Goal: Task Accomplishment & Management: Manage account settings

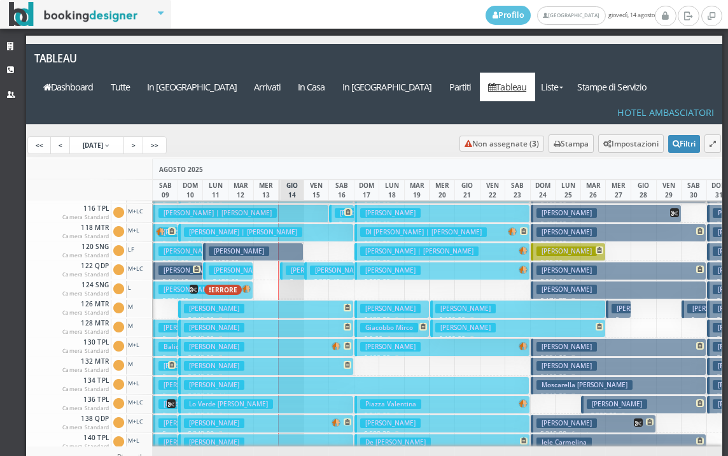
scroll to position [255, 0]
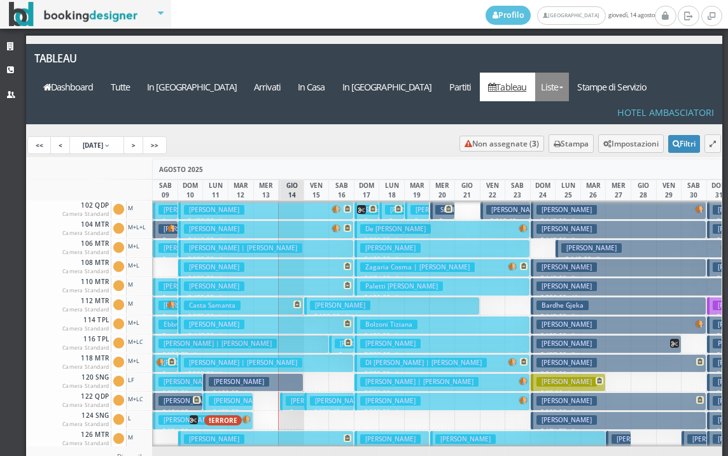
click at [567, 73] on link "Liste" at bounding box center [552, 87] width 34 height 29
click at [586, 146] on link "Foglio Pulizie" at bounding box center [581, 157] width 92 height 22
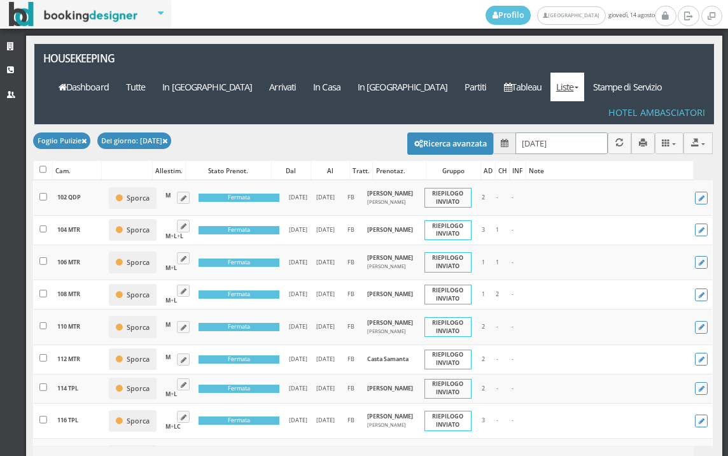
click at [521, 132] on input "14/08/2025" at bounding box center [562, 142] width 92 height 21
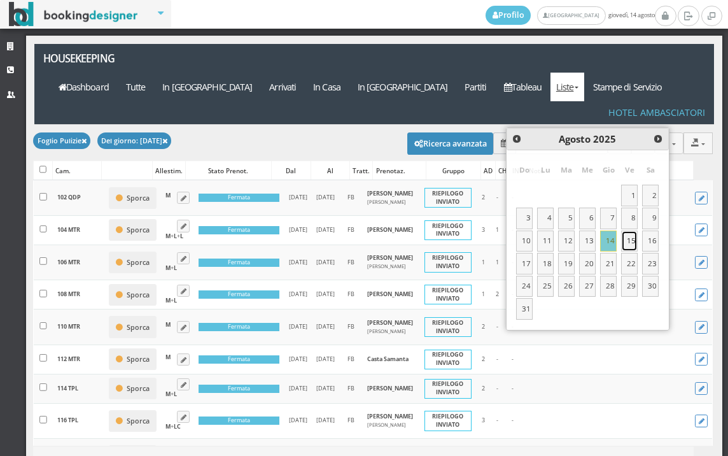
click at [629, 239] on link "15" at bounding box center [629, 241] width 17 height 22
type input "15/08/2025"
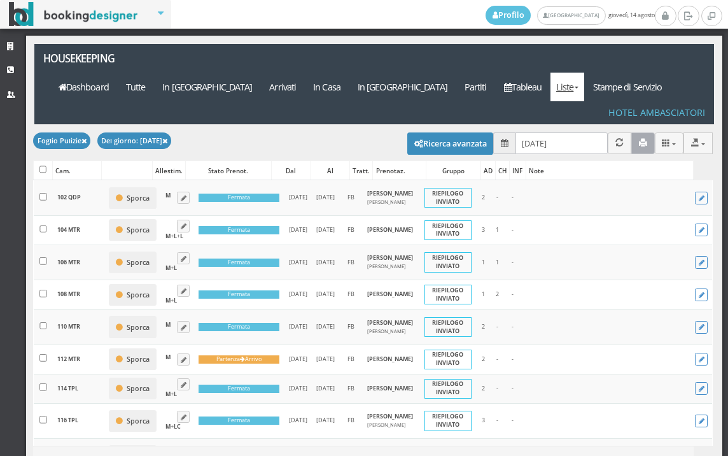
click at [639, 139] on icon "button" at bounding box center [643, 143] width 8 height 8
click at [523, 73] on link "Tableau" at bounding box center [522, 87] width 55 height 29
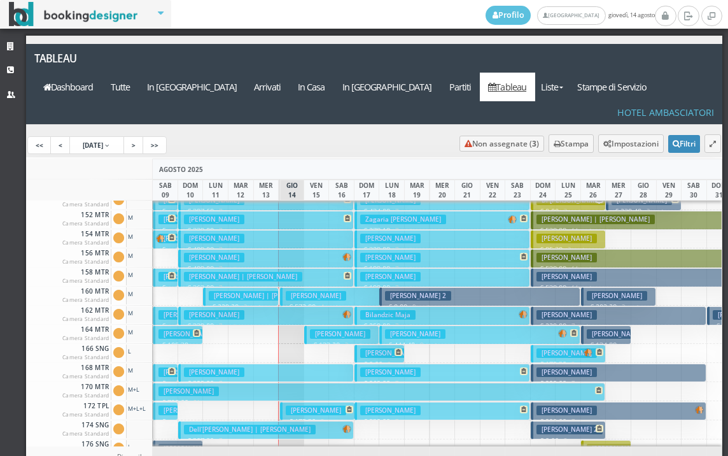
scroll to position [573, 0]
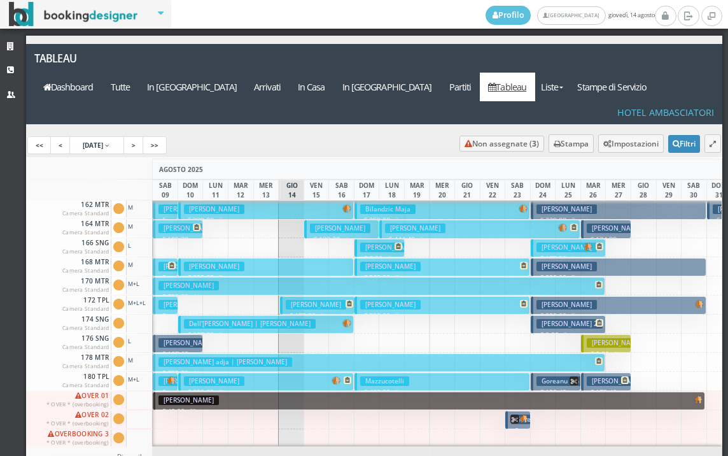
click at [295, 300] on h3 "Minissale Biagio" at bounding box center [316, 305] width 60 height 10
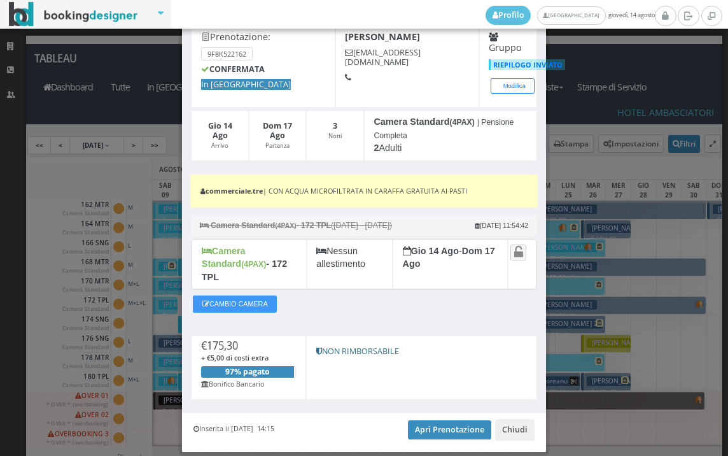
scroll to position [71, 0]
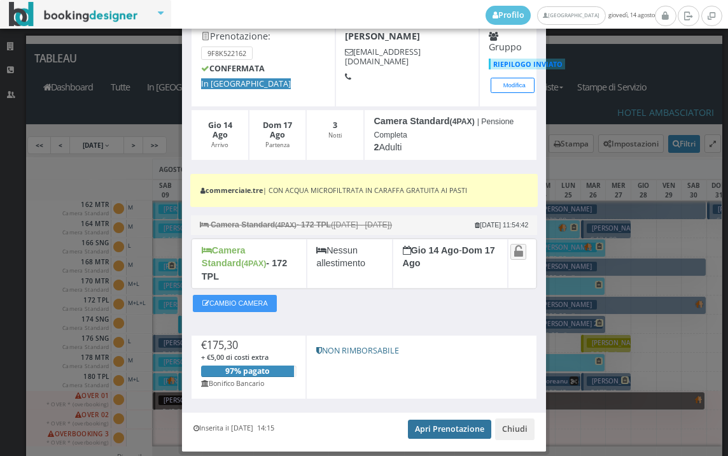
click at [435, 419] on link "Apri Prenotazione" at bounding box center [449, 428] width 83 height 19
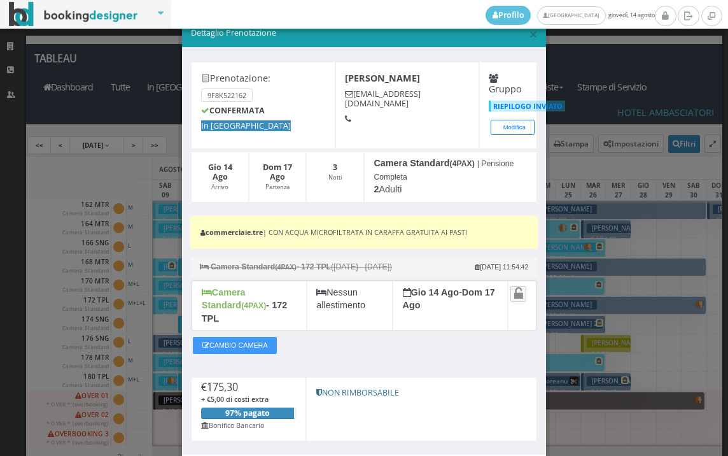
scroll to position [0, 0]
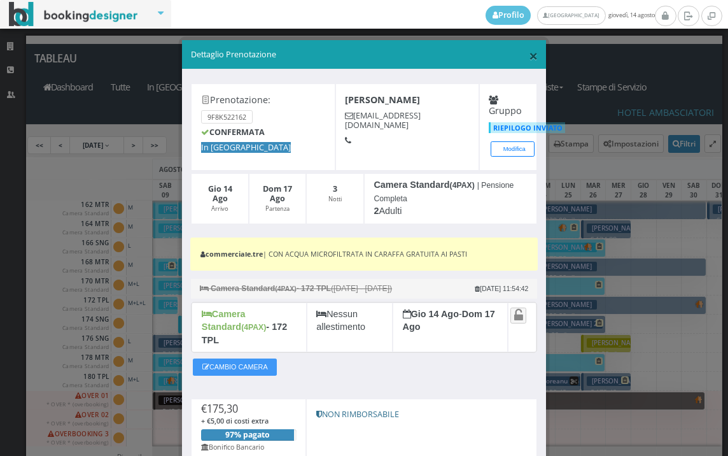
click at [529, 58] on span "×" at bounding box center [533, 56] width 9 height 22
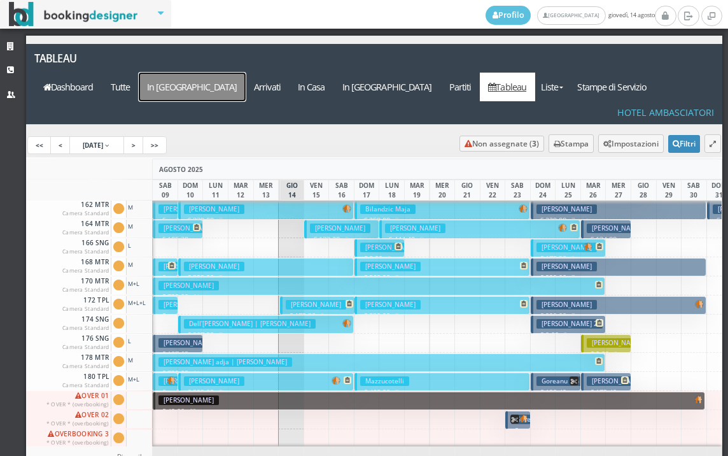
click at [246, 73] on a=pms-arrival-reservations"] "In [GEOGRAPHIC_DATA]" at bounding box center [192, 87] width 107 height 29
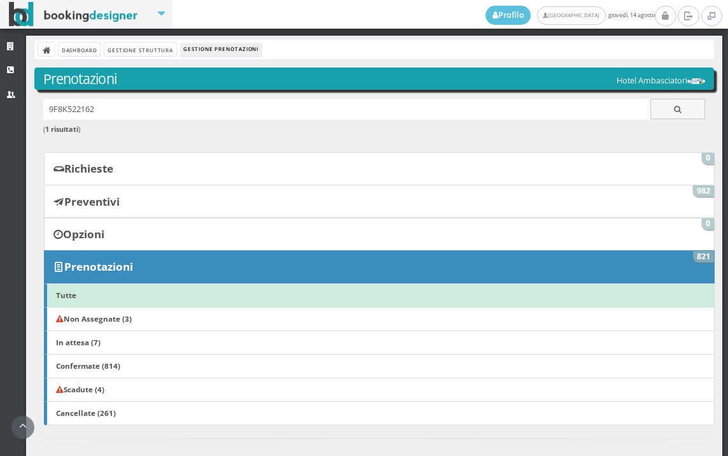
scroll to position [353, 0]
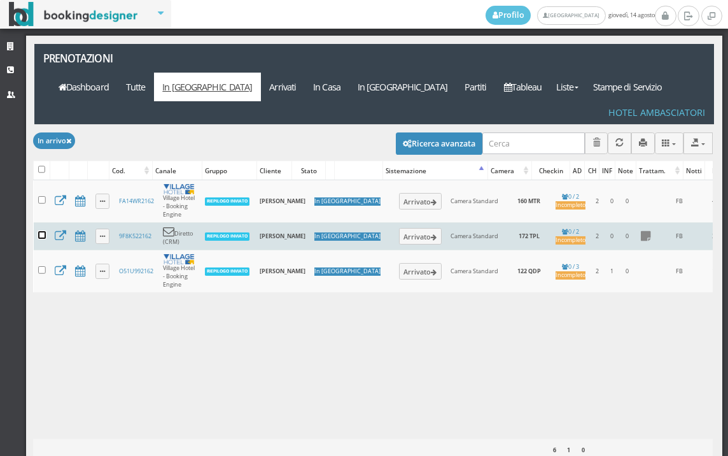
click at [42, 231] on input "checkbox" at bounding box center [42, 235] width 8 height 8
checkbox input "true"
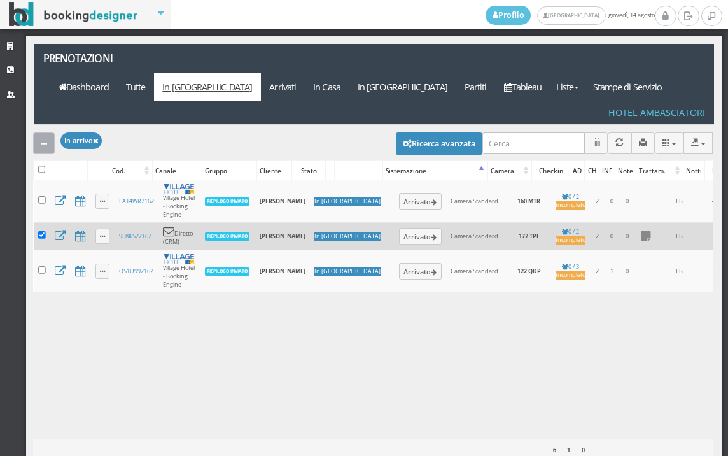
click at [43, 132] on button "button" at bounding box center [44, 142] width 22 height 21
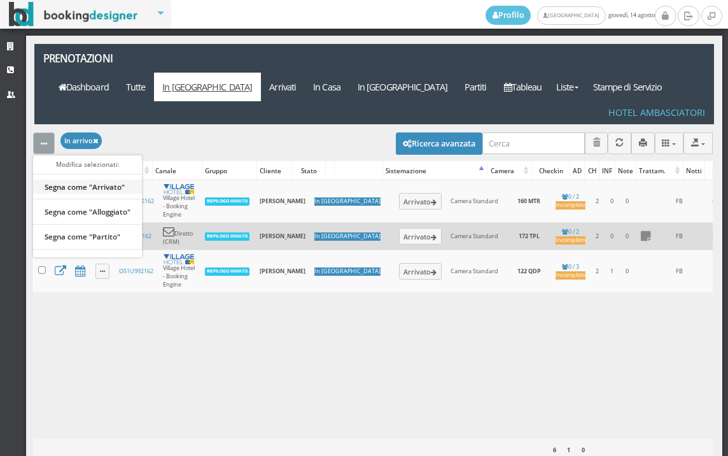
click at [84, 180] on link "Segna come "Arrivato"" at bounding box center [87, 187] width 109 height 14
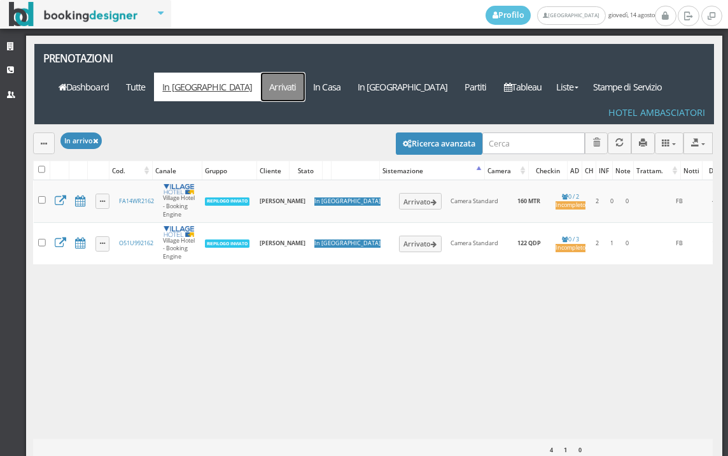
click at [305, 73] on link "Arrivati" at bounding box center [283, 87] width 44 height 29
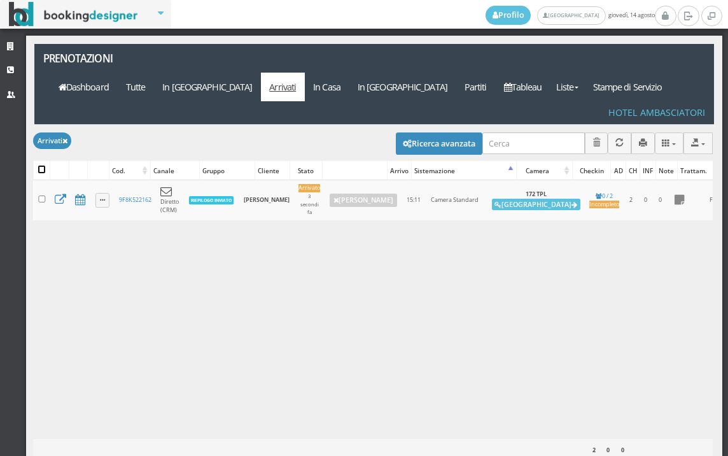
click at [39, 165] on input "checkbox" at bounding box center [42, 169] width 8 height 8
checkbox input "true"
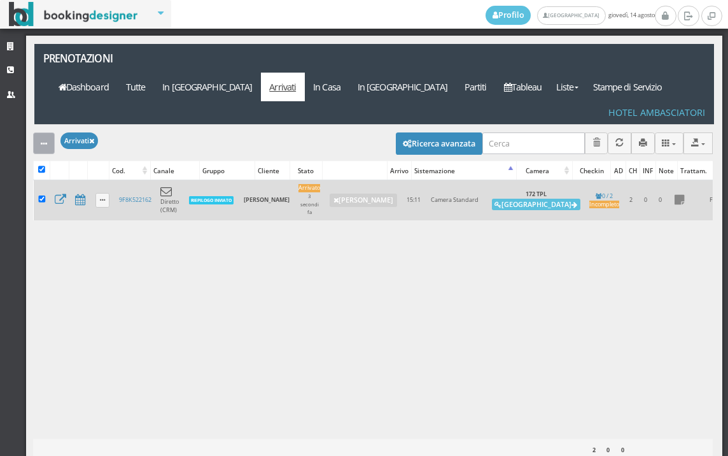
click at [43, 132] on button "button" at bounding box center [44, 142] width 22 height 21
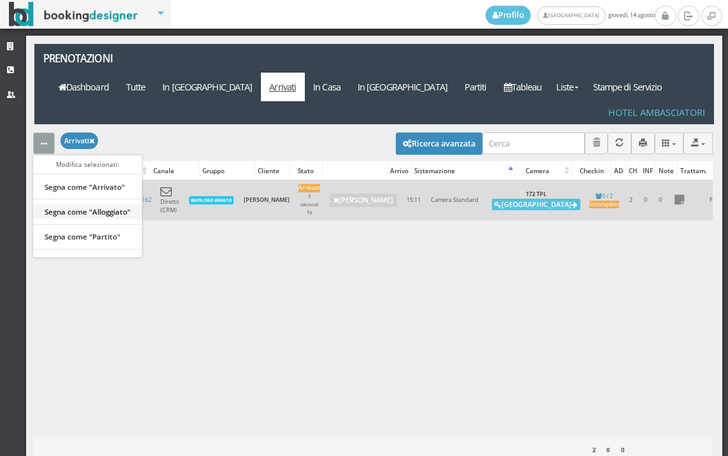
click at [77, 204] on link "Segna come "Alloggiato"" at bounding box center [87, 211] width 109 height 14
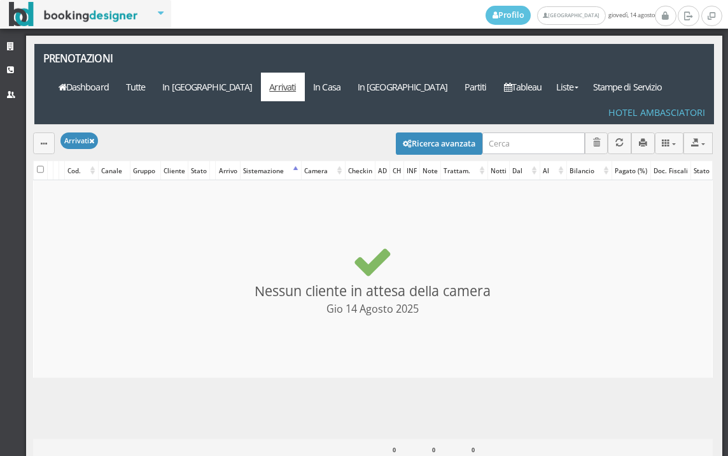
checkbox input "false"
click at [542, 73] on link "Tableau" at bounding box center [522, 87] width 55 height 29
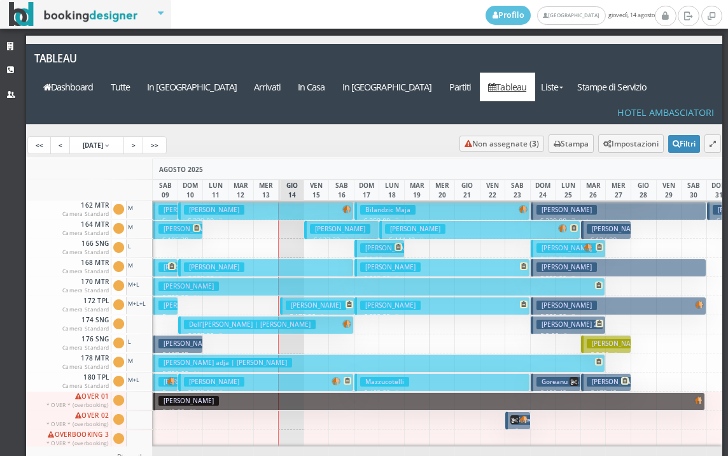
scroll to position [637, 0]
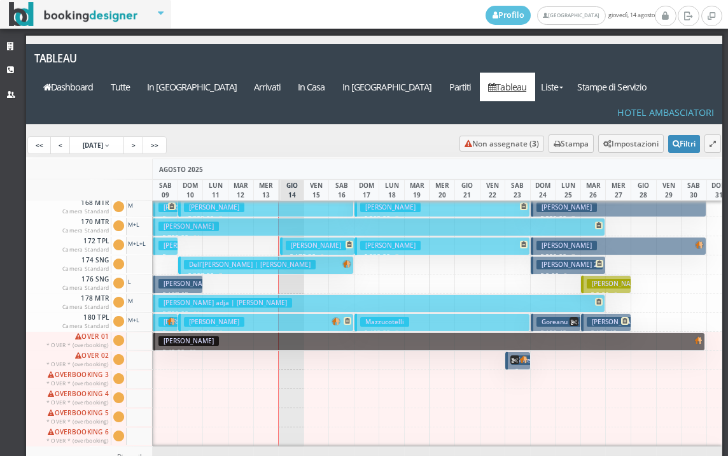
click at [288, 241] on h3 "Minissale Biagio" at bounding box center [316, 246] width 60 height 10
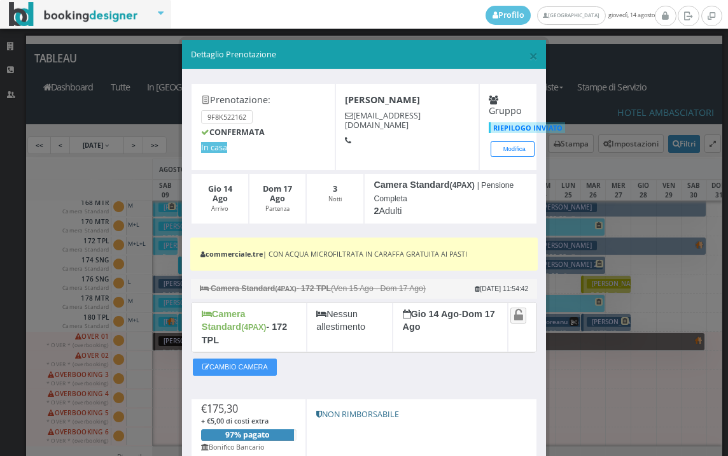
scroll to position [96, 0]
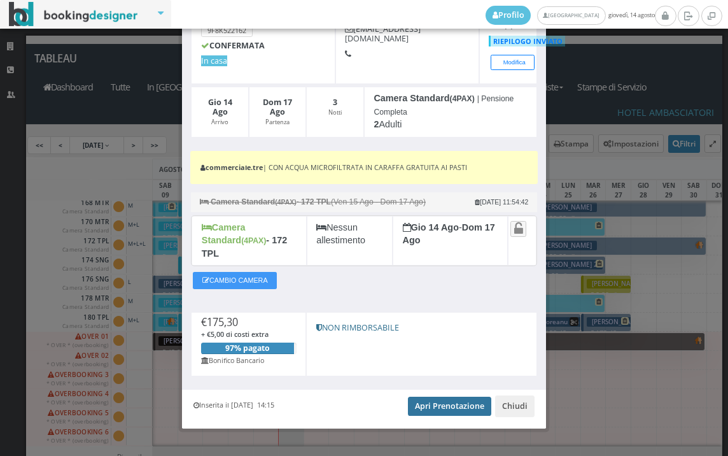
click at [442, 400] on link "Apri Prenotazione" at bounding box center [449, 406] width 83 height 19
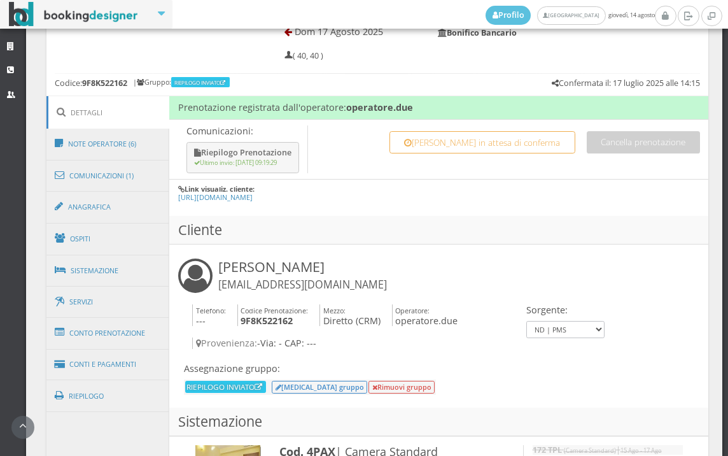
scroll to position [637, 0]
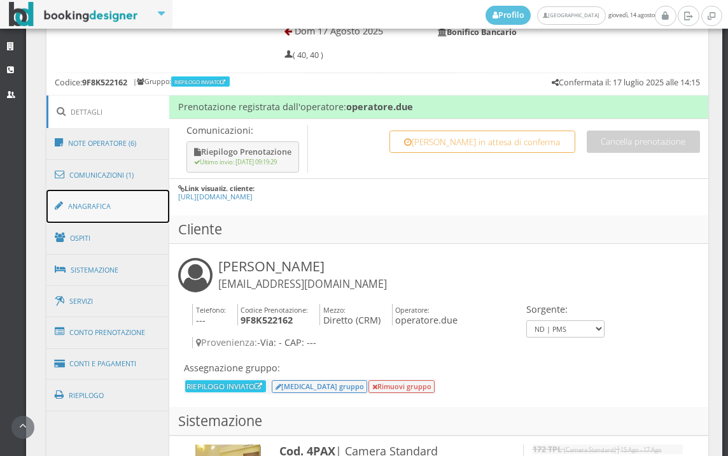
click at [109, 208] on link "Anagrafica" at bounding box center [107, 206] width 123 height 33
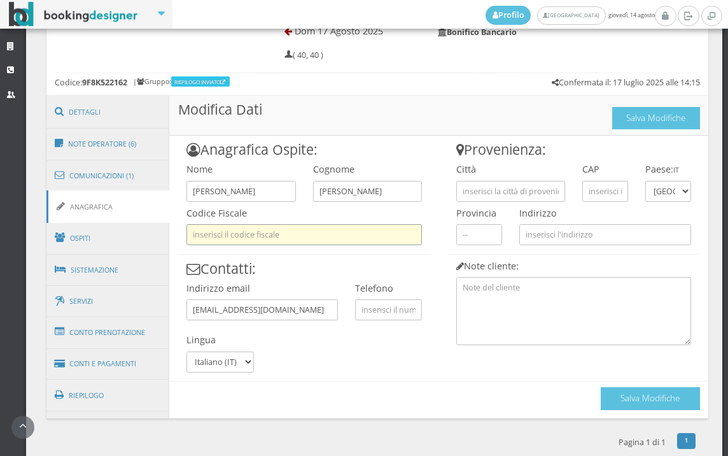
drag, startPoint x: 233, startPoint y: 232, endPoint x: 234, endPoint y: 239, distance: 7.0
click at [233, 232] on input "text" at bounding box center [305, 234] width 236 height 21
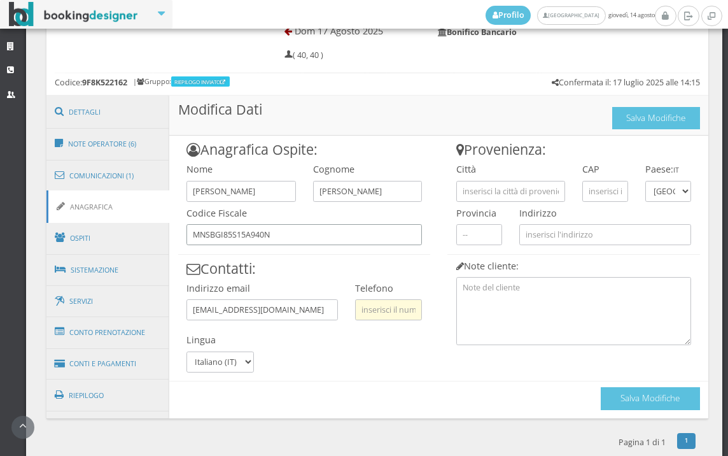
type input "MNSBGI85S15A940N"
click at [390, 305] on input "text" at bounding box center [388, 309] width 67 height 21
click at [371, 307] on input "3294477882" at bounding box center [388, 309] width 67 height 21
click at [383, 311] on input "3294477882" at bounding box center [388, 309] width 67 height 21
type input "3294477882"
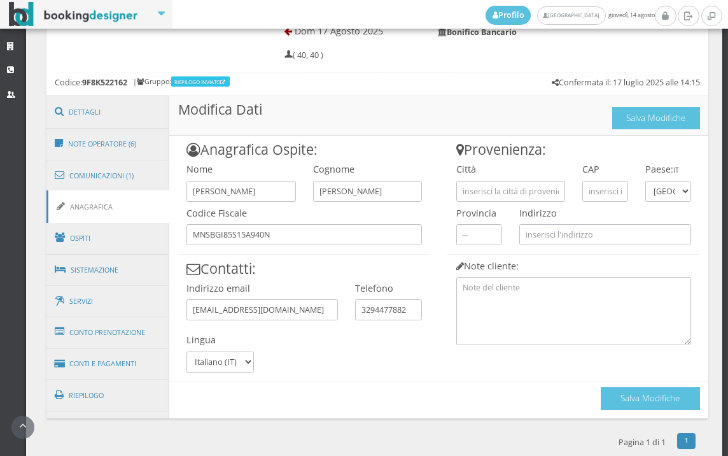
click at [524, 180] on div "Città" at bounding box center [510, 180] width 126 height 44
click at [521, 192] on input "text" at bounding box center [510, 191] width 109 height 21
type input "BOLLATE"
click at [603, 193] on input "text" at bounding box center [605, 191] width 46 height 21
type input "20021"
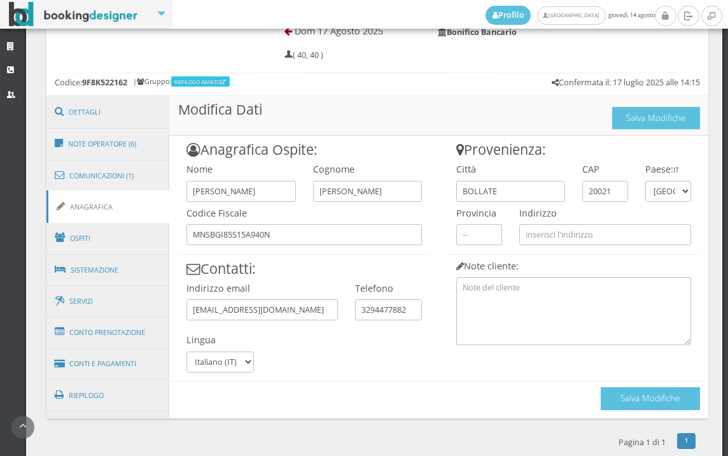
click at [491, 258] on div "Note cliente:" at bounding box center [573, 300] width 253 height 90
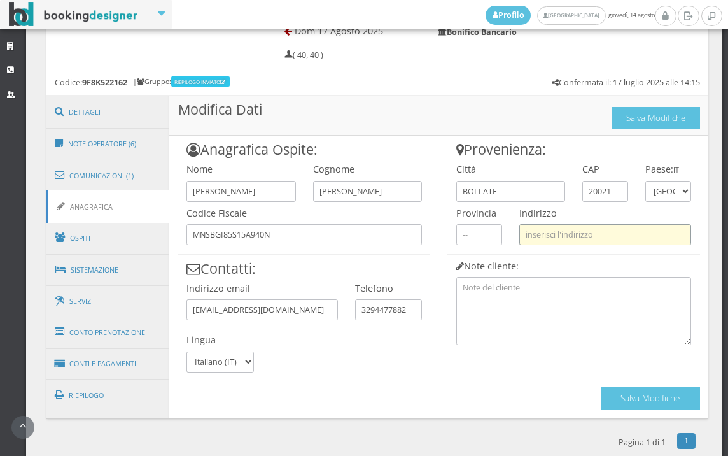
click at [546, 236] on input "text" at bounding box center [605, 234] width 172 height 21
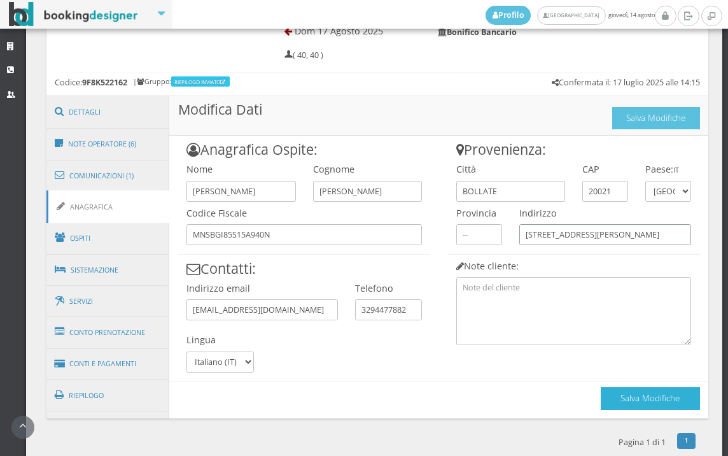
scroll to position [652, 0]
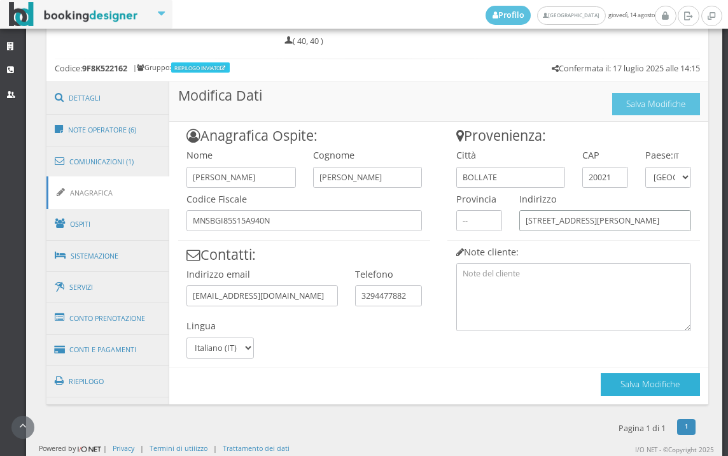
type input "VIA GIOVANNI PASCOLI 25"
click at [627, 380] on button "Salva Modifiche" at bounding box center [650, 384] width 99 height 22
click at [666, 392] on button "Salva Modifiche" at bounding box center [650, 384] width 99 height 22
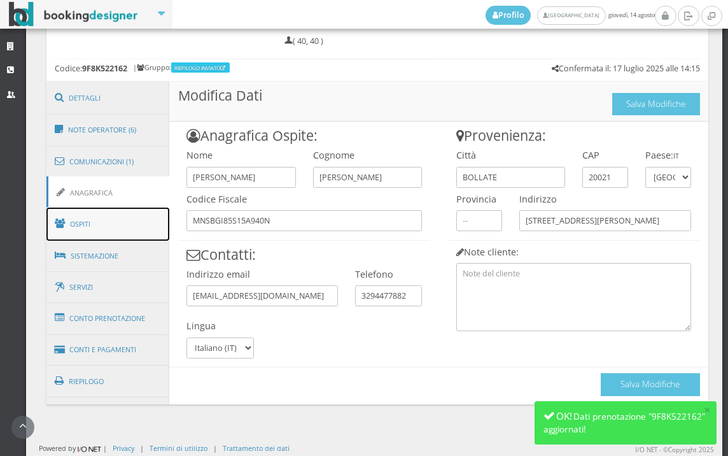
click at [134, 211] on link "Ospiti" at bounding box center [107, 224] width 123 height 33
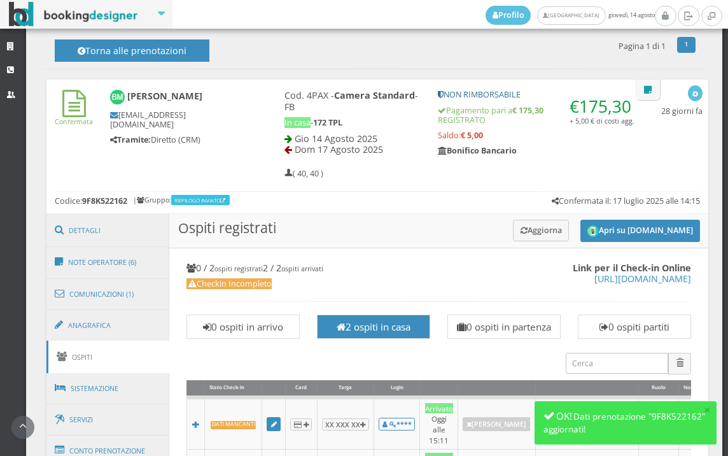
scroll to position [500, 0]
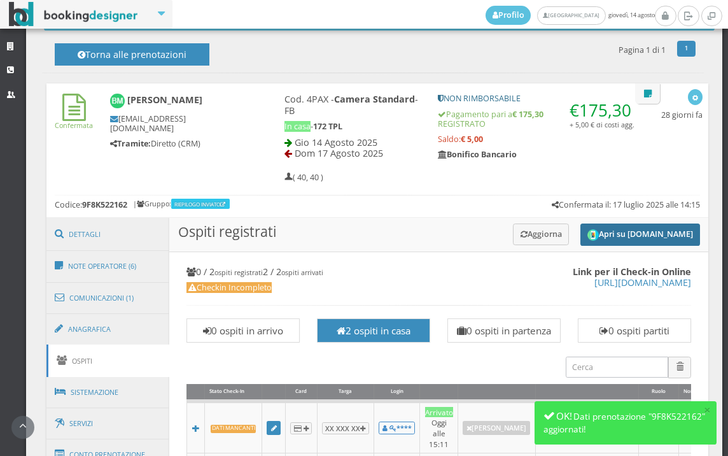
click at [596, 230] on button "Apri su [DOMAIN_NAME]" at bounding box center [641, 234] width 120 height 22
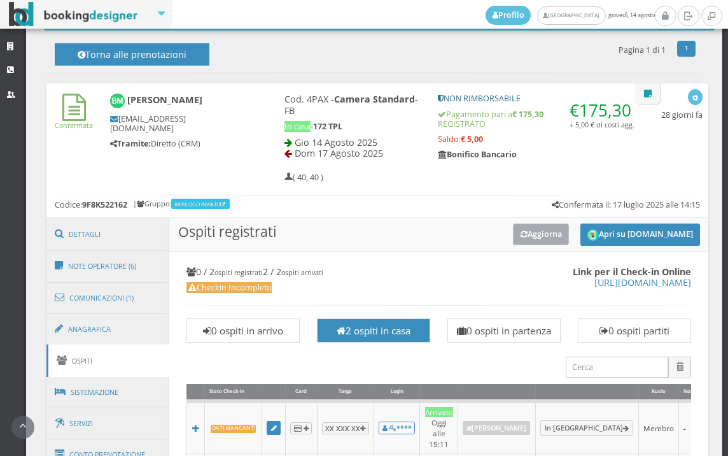
click at [524, 225] on button "Aggiorna" at bounding box center [541, 233] width 57 height 21
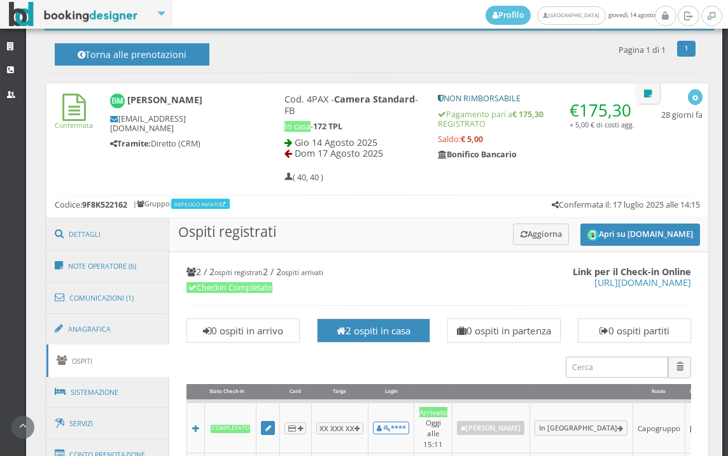
scroll to position [925, 0]
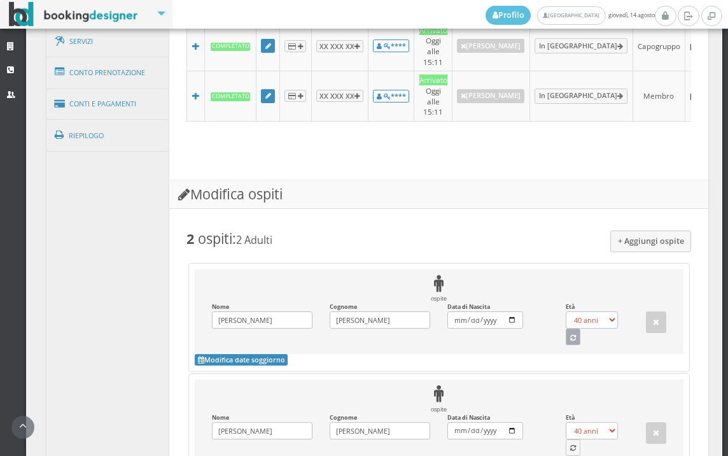
click at [570, 336] on icon "button" at bounding box center [573, 338] width 6 height 7
select select "39"
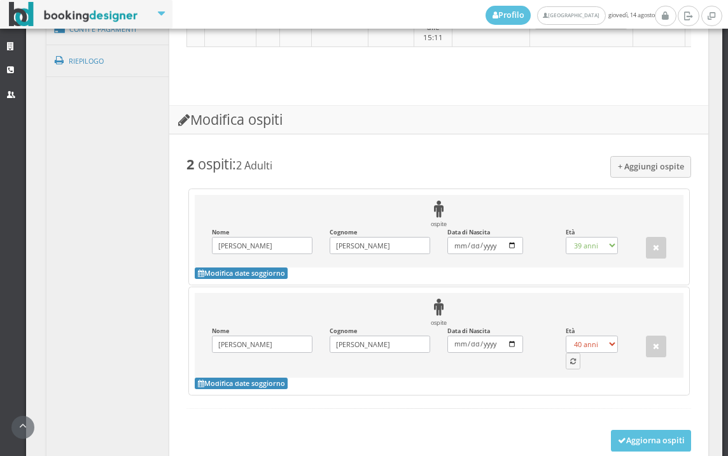
scroll to position [1080, 0]
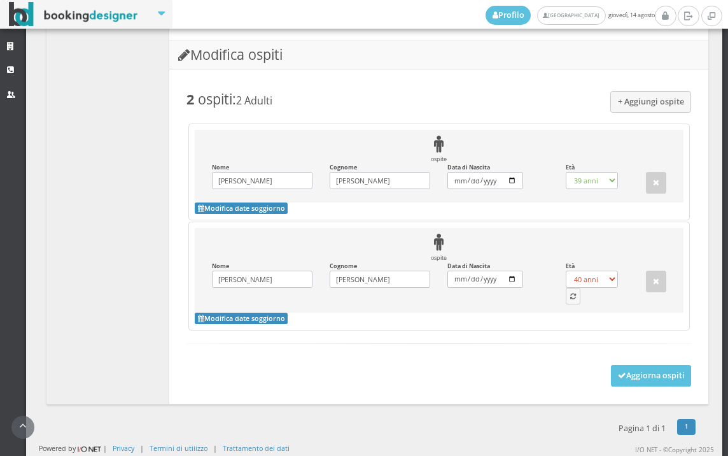
click at [558, 293] on div "Età 0 anni 1 anno 2 anni 3 anni 4 anni 5 anni 6 anni 7 anni 8 anni 9 anni 10 an…" at bounding box center [596, 283] width 78 height 42
click at [566, 301] on button "button" at bounding box center [573, 296] width 15 height 17
select select "39"
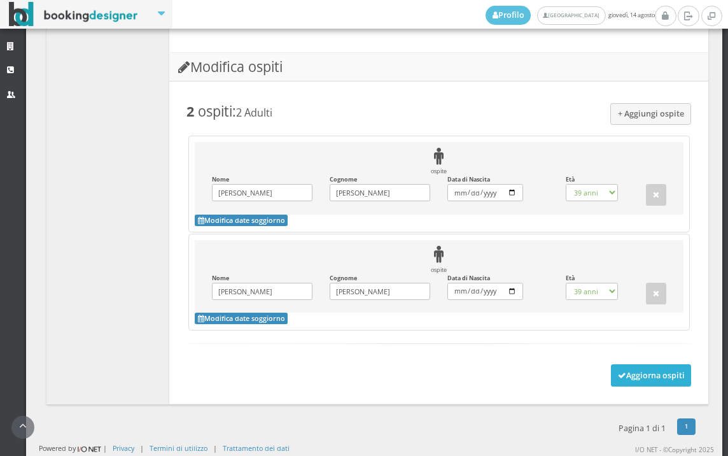
click at [619, 375] on button "Aggiorna ospiti" at bounding box center [651, 375] width 81 height 22
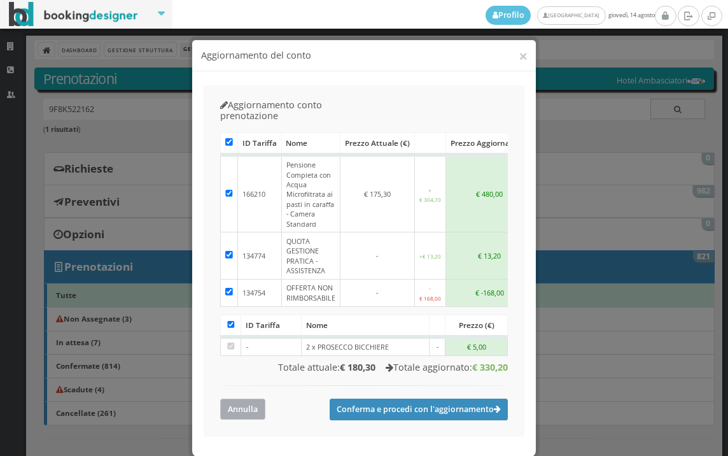
click at [242, 398] on button "Annulla" at bounding box center [242, 408] width 45 height 21
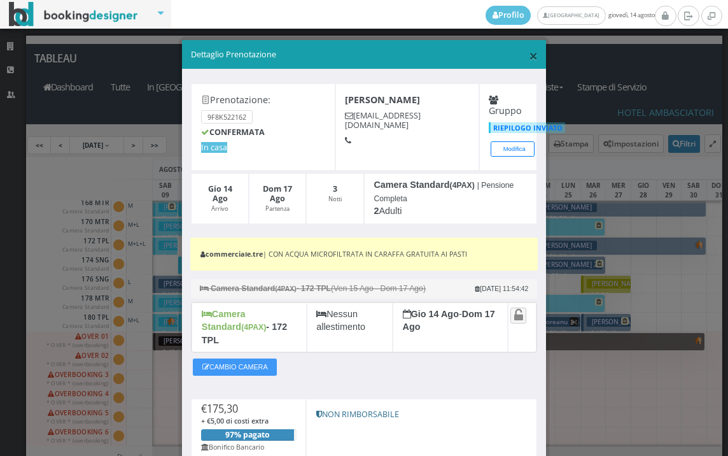
click at [529, 58] on span "×" at bounding box center [533, 56] width 9 height 22
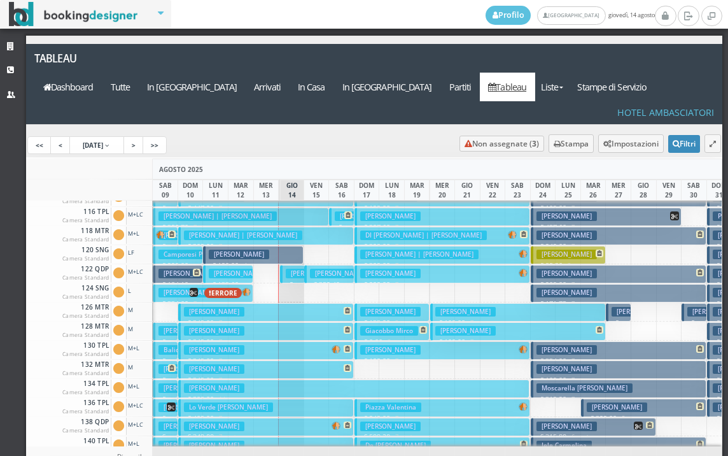
scroll to position [255, 0]
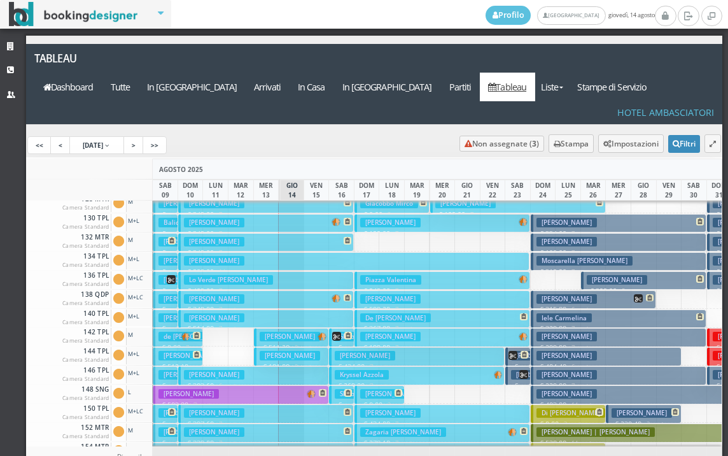
click at [279, 332] on h3 "[PERSON_NAME]" at bounding box center [290, 337] width 60 height 10
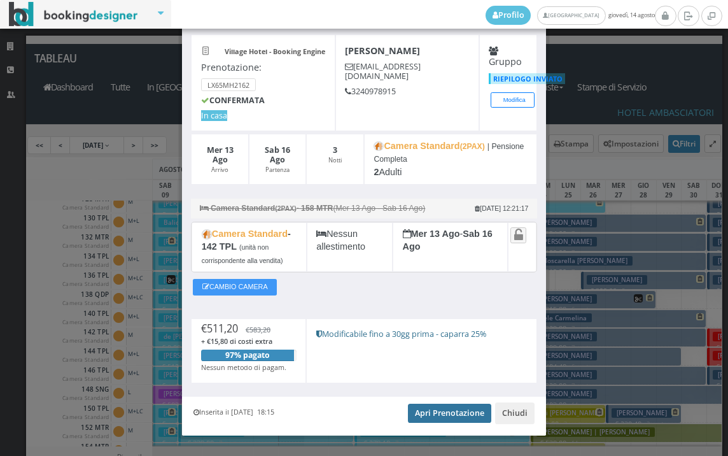
scroll to position [76, 0]
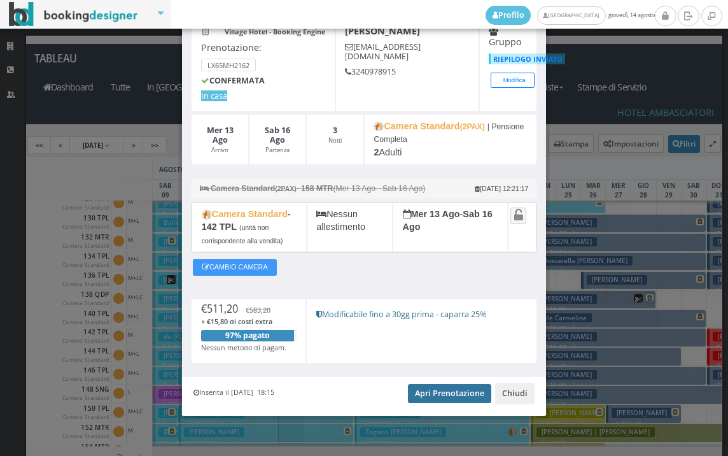
click at [429, 384] on link "Apri Prenotazione" at bounding box center [449, 393] width 83 height 19
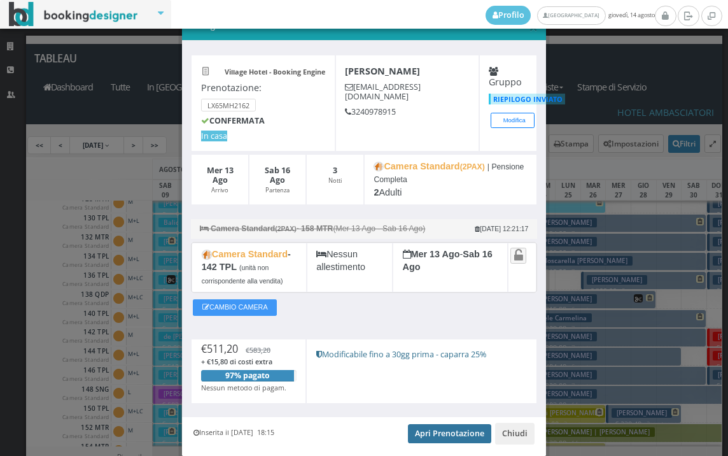
scroll to position [0, 0]
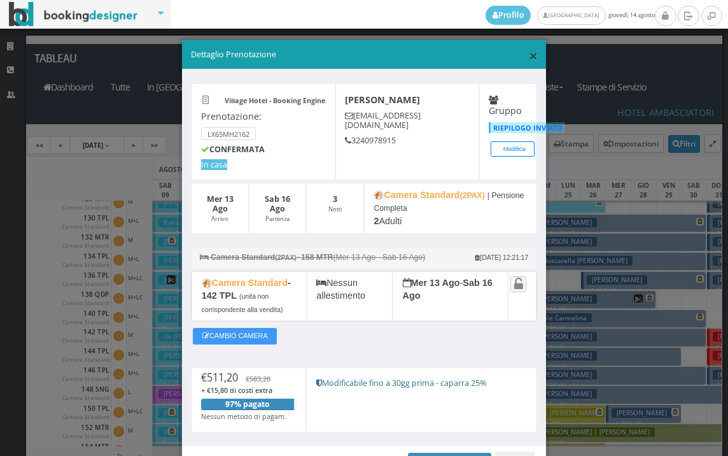
click at [529, 48] on span "×" at bounding box center [533, 56] width 9 height 22
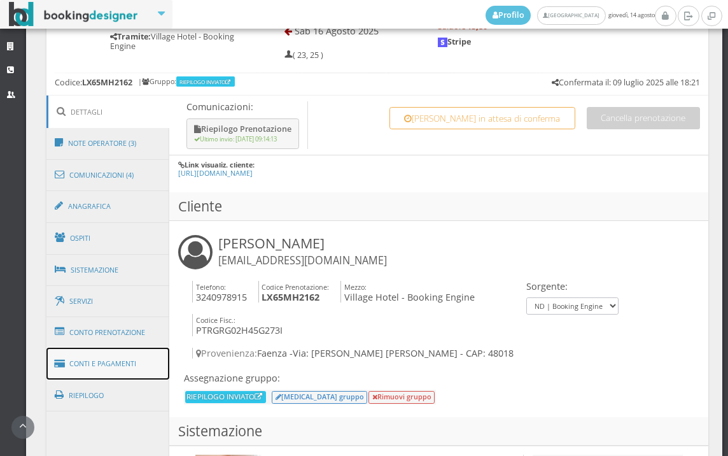
click at [141, 364] on link "Conti e Pagamenti" at bounding box center [107, 364] width 123 height 32
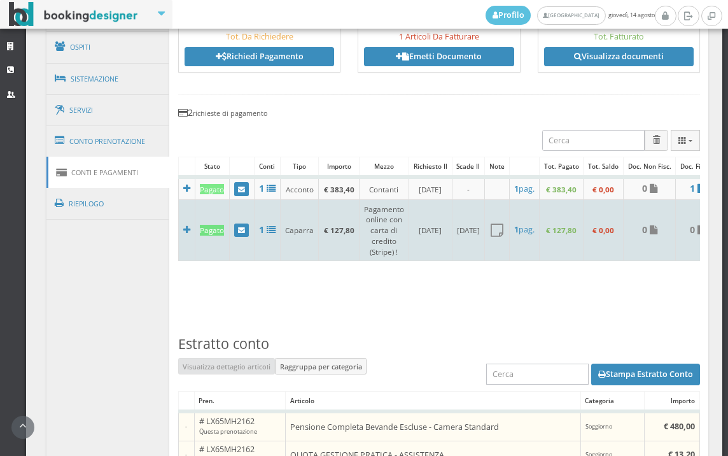
scroll to position [637, 0]
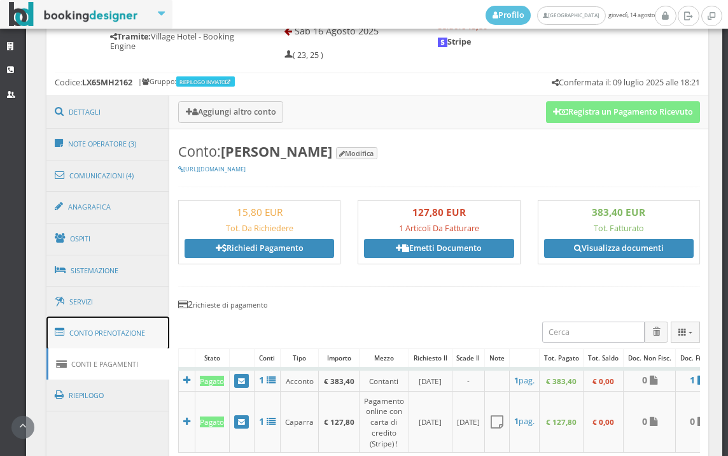
click at [111, 322] on link "Conto Prenotazione" at bounding box center [107, 332] width 123 height 33
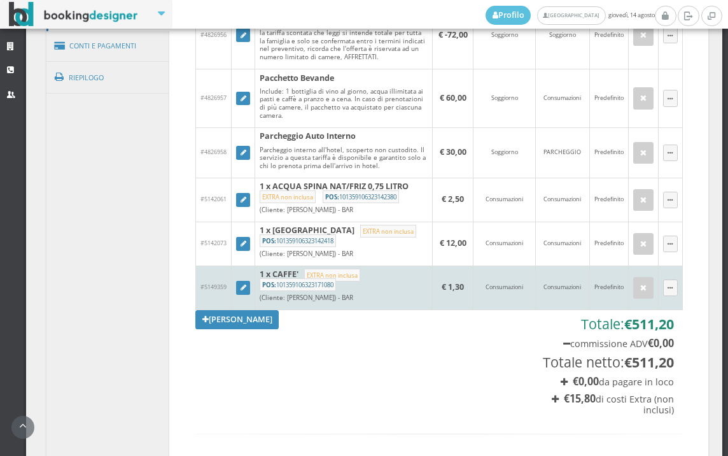
scroll to position [990, 0]
click at [640, 292] on icon "button" at bounding box center [643, 287] width 6 height 8
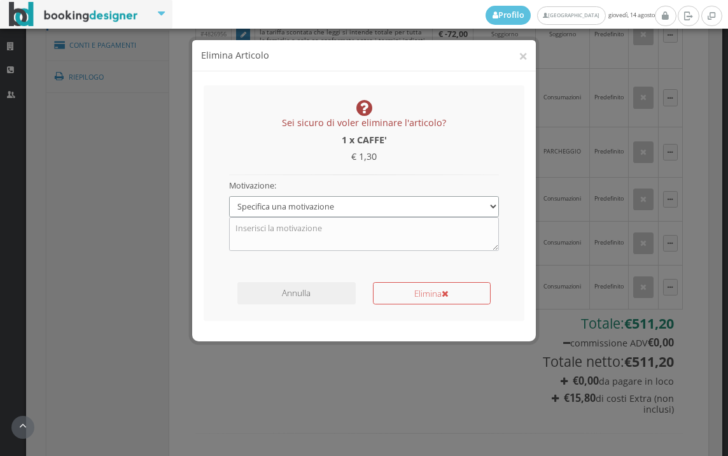
click at [364, 208] on select "Specifica una motivazione Errore di inserimento Ricalcolo del conto Il cliente …" at bounding box center [364, 206] width 271 height 21
select select "1"
click at [229, 196] on select "Specifica una motivazione Errore di inserimento Ricalcolo del conto Il cliente …" at bounding box center [364, 206] width 271 height 21
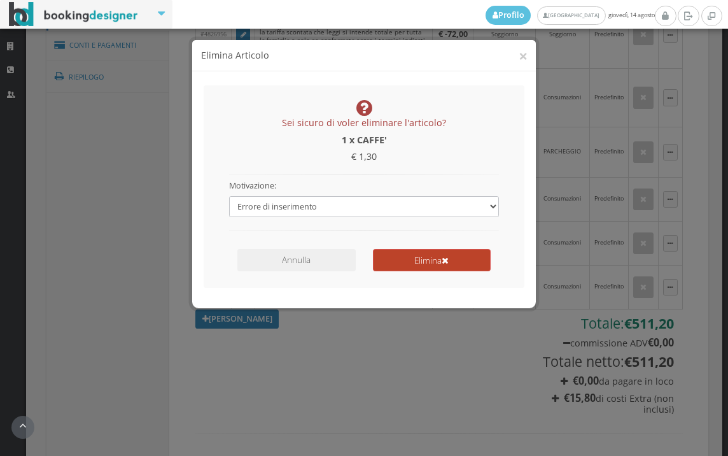
click at [391, 262] on button "Elimina" at bounding box center [432, 260] width 118 height 22
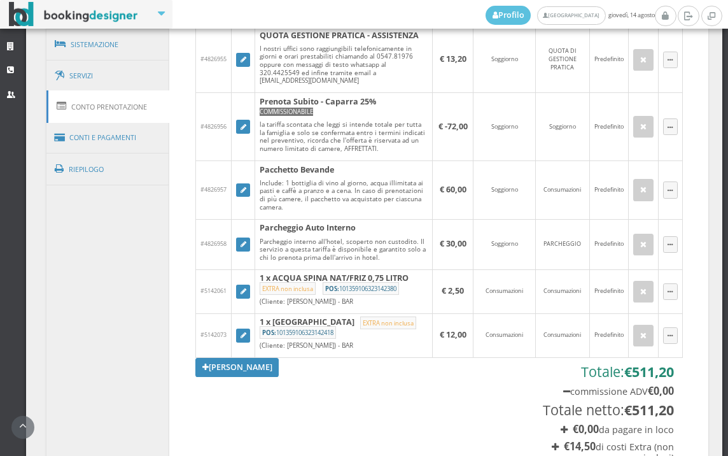
scroll to position [778, 0]
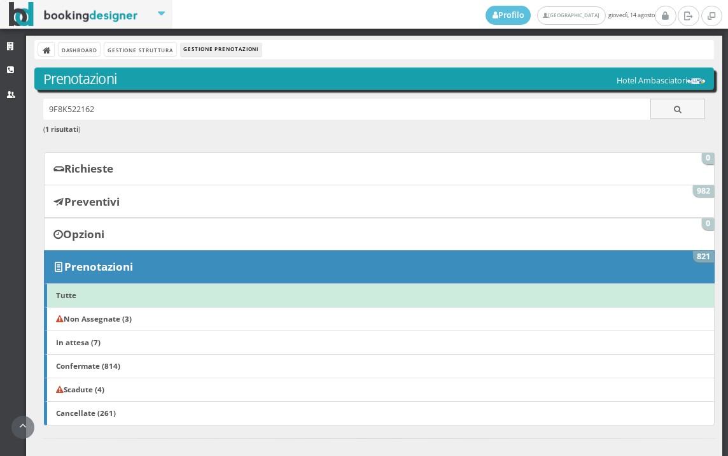
scroll to position [353, 0]
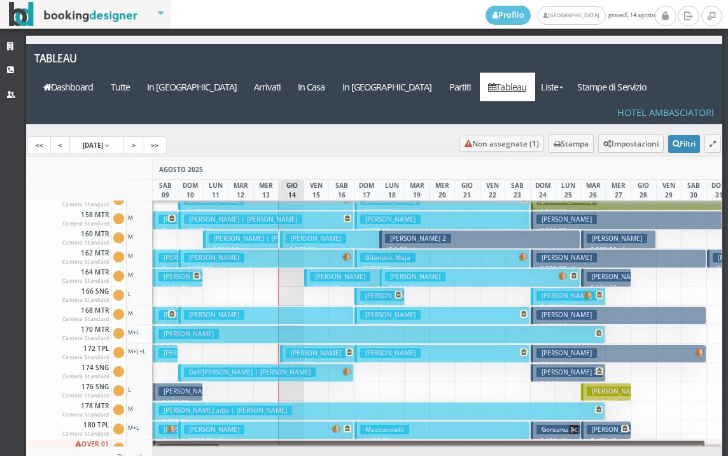
scroll to position [637, 0]
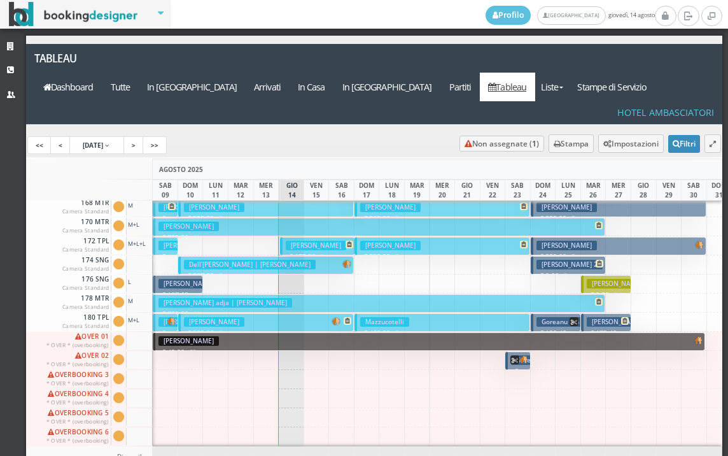
click at [297, 241] on h3 "Minissale Biagio" at bounding box center [316, 246] width 60 height 10
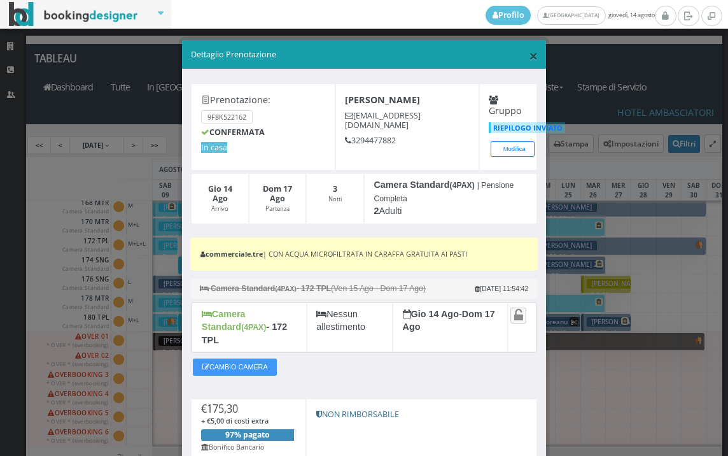
click at [529, 56] on span "×" at bounding box center [533, 56] width 9 height 22
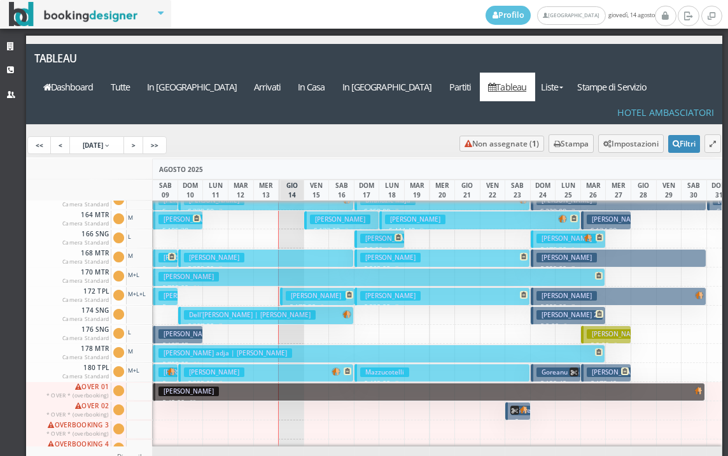
scroll to position [640, 0]
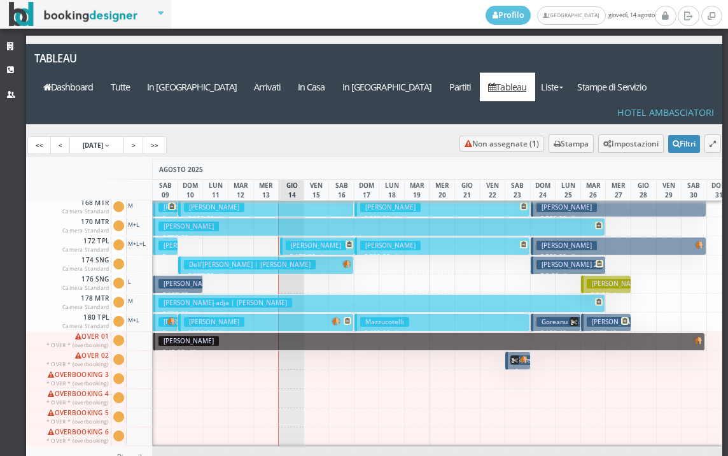
click at [248, 260] on h3 "Dell‘alba Giovanni | Ungari Mimmo" at bounding box center [250, 265] width 132 height 10
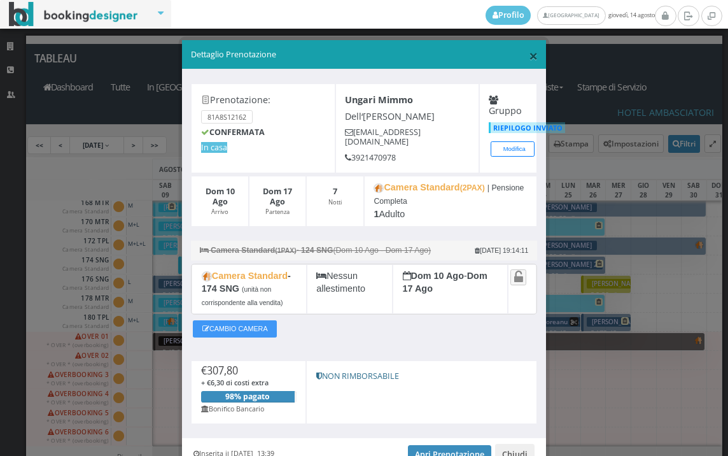
click at [529, 52] on span "×" at bounding box center [533, 56] width 9 height 22
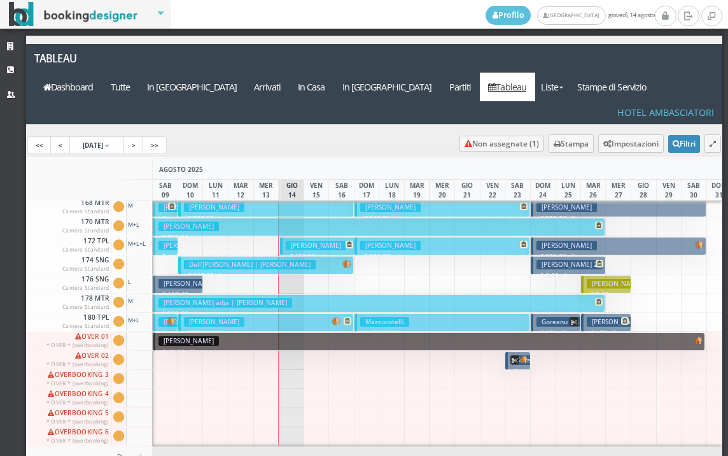
click at [281, 237] on button "Minissale Biagio € 175.30 3 notti 2 Adulti" at bounding box center [317, 246] width 75 height 18
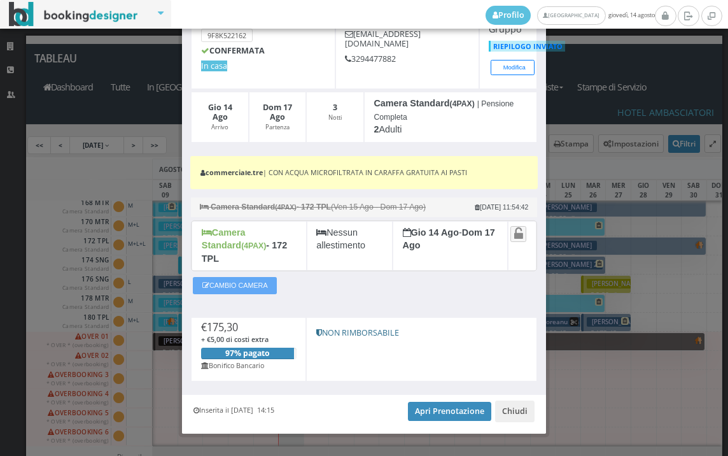
scroll to position [96, 0]
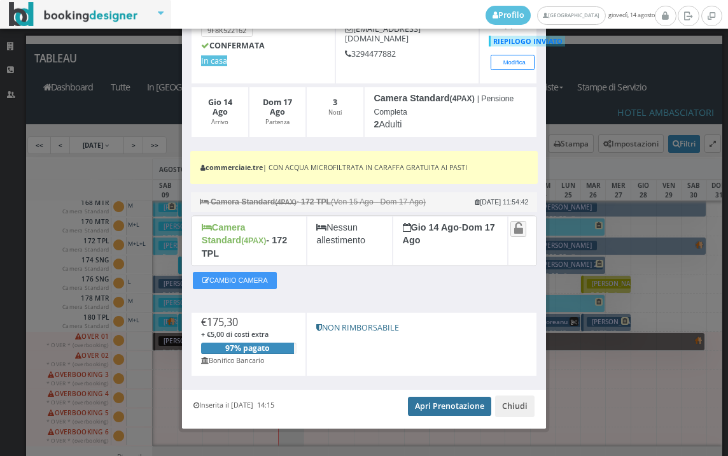
click at [430, 397] on link "Apri Prenotazione" at bounding box center [449, 406] width 83 height 19
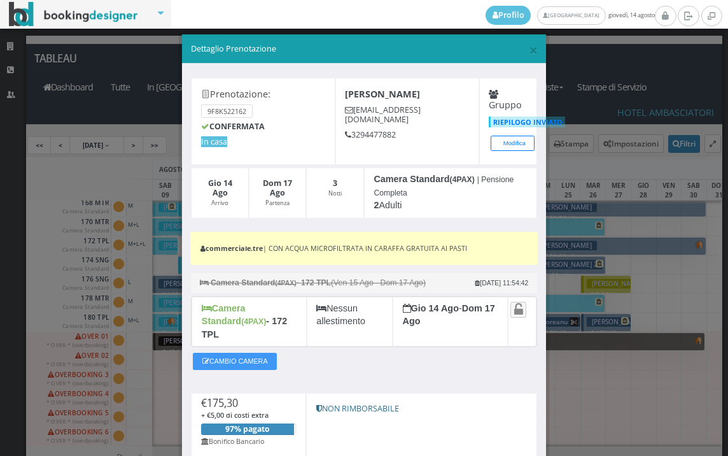
scroll to position [0, 0]
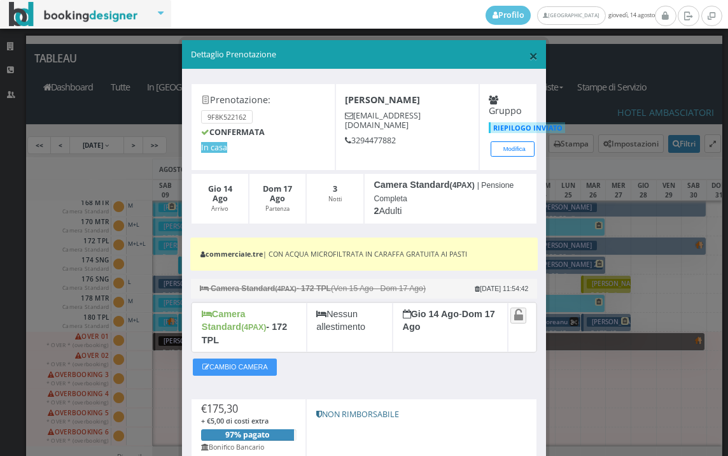
click at [529, 60] on span "×" at bounding box center [533, 56] width 9 height 22
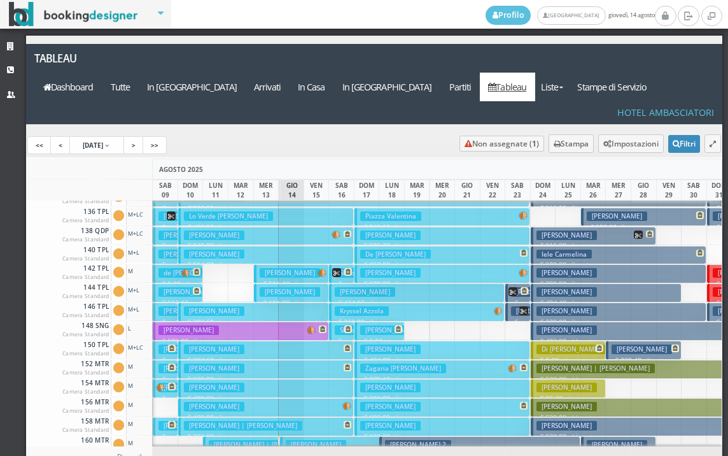
scroll to position [446, 0]
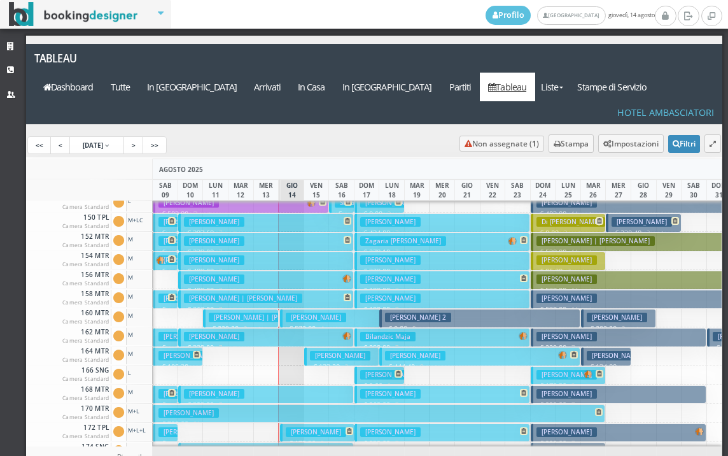
click at [290, 313] on h3 "Zouhair Meryem" at bounding box center [316, 318] width 60 height 10
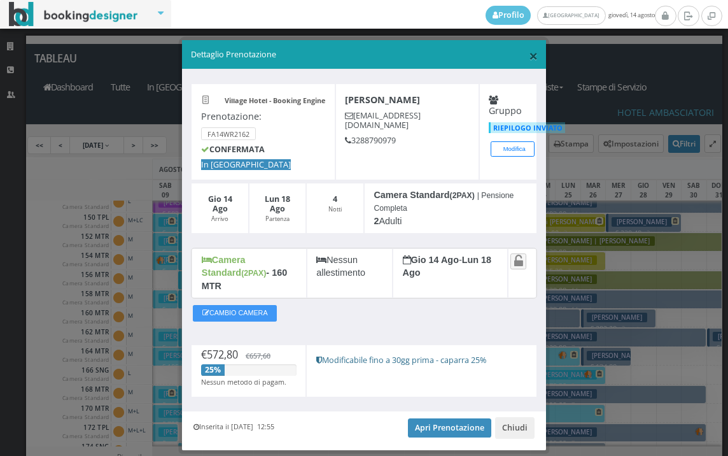
click at [529, 51] on span "×" at bounding box center [533, 56] width 9 height 22
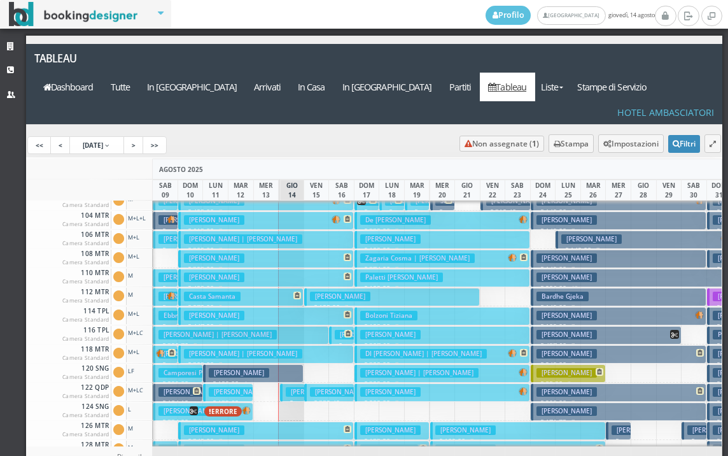
scroll to position [0, 0]
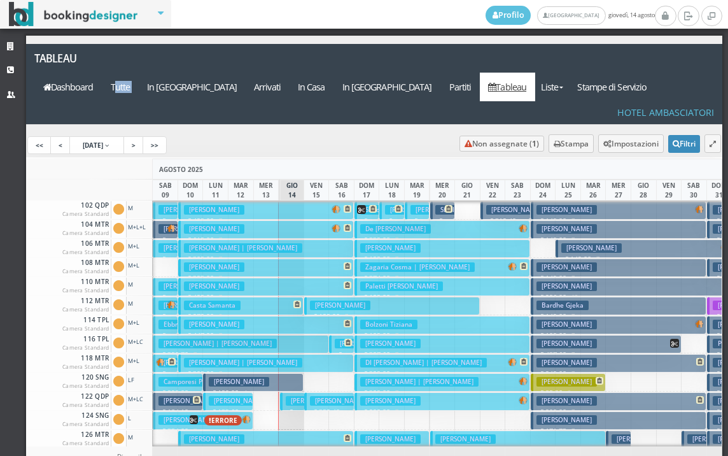
drag, startPoint x: 238, startPoint y: 99, endPoint x: 271, endPoint y: 100, distance: 32.5
click at [271, 100] on div "Tableau Dashboard Tutte In Arrivo Arrivati In Casa In Partenza Partiti Tableau …" at bounding box center [374, 88] width 714 height 89
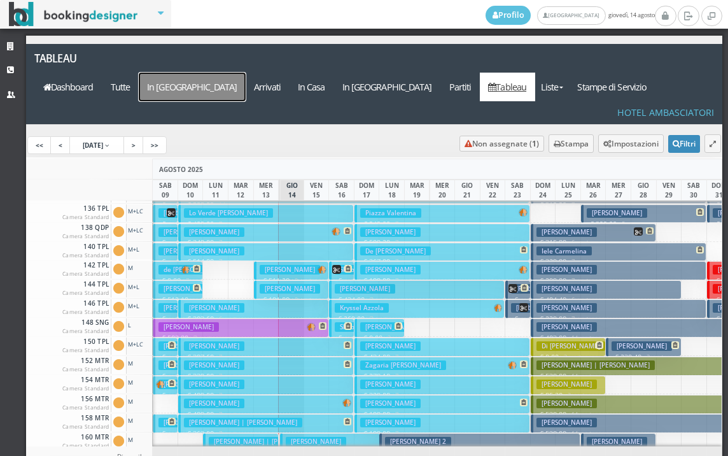
click at [246, 73] on a=pms-arrival-reservations"] "In [GEOGRAPHIC_DATA]" at bounding box center [192, 87] width 107 height 29
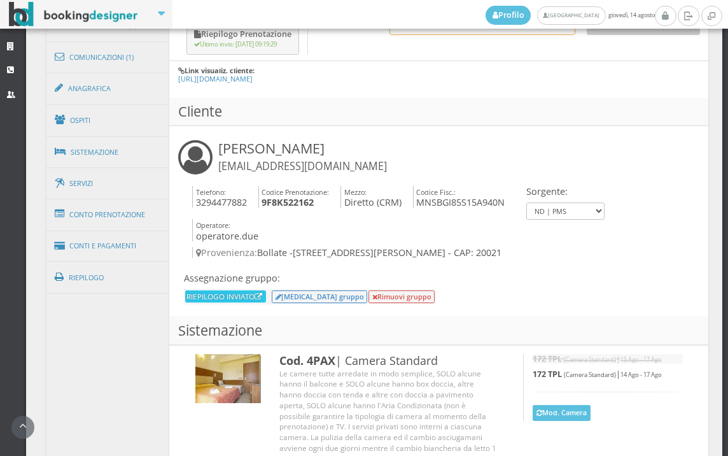
scroll to position [754, 0]
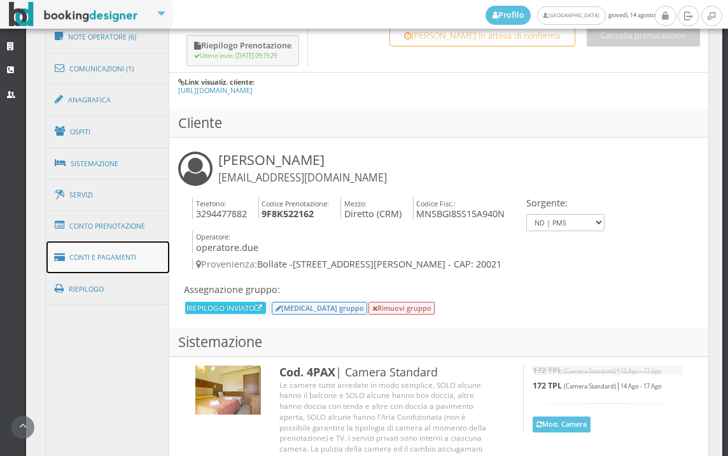
click at [108, 260] on link "Conti e Pagamenti" at bounding box center [107, 257] width 123 height 32
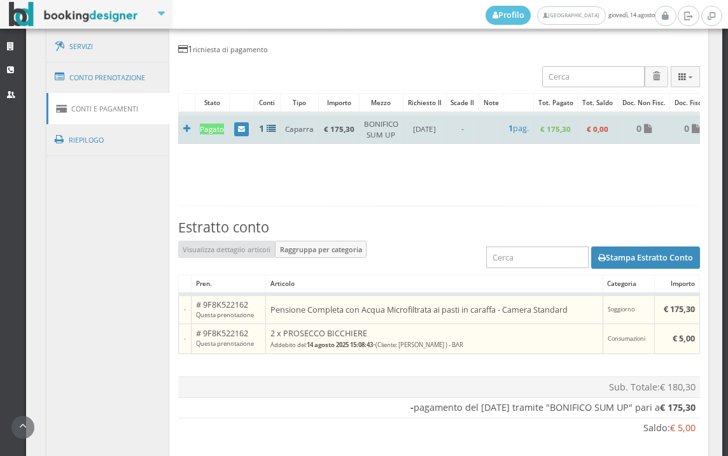
scroll to position [708, 0]
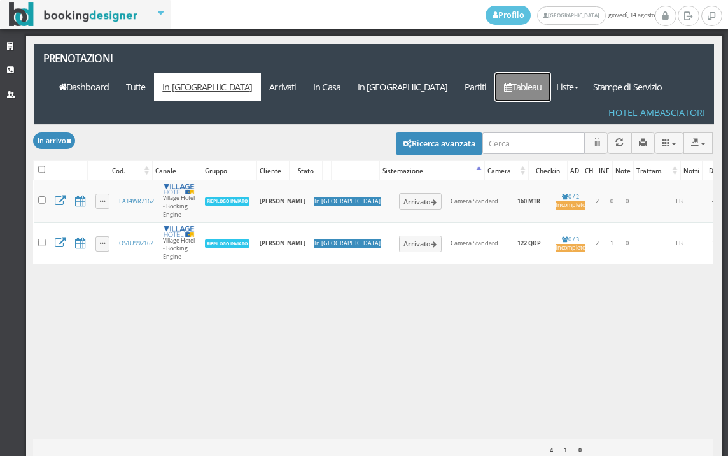
click at [546, 73] on link "Tableau" at bounding box center [522, 87] width 55 height 29
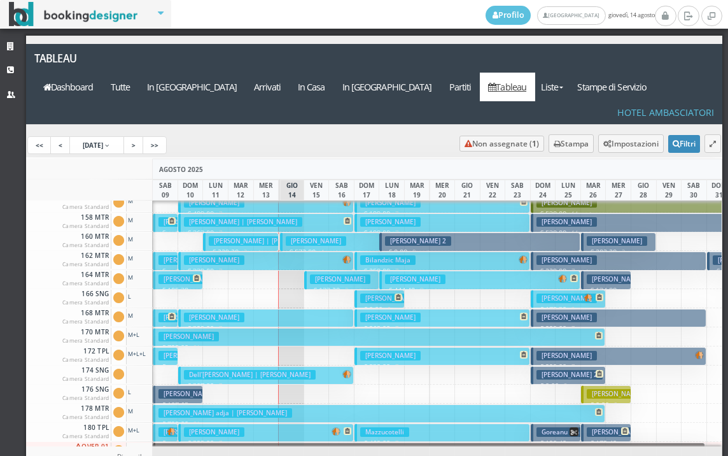
scroll to position [512, 0]
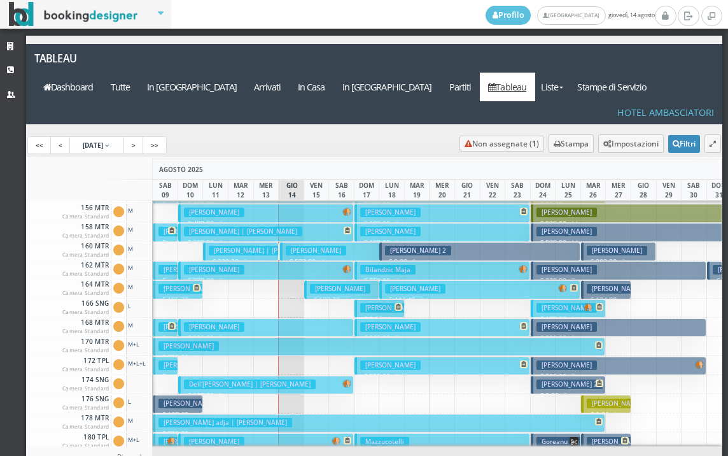
click at [303, 246] on h3 "Zouhair Meryem" at bounding box center [316, 251] width 60 height 10
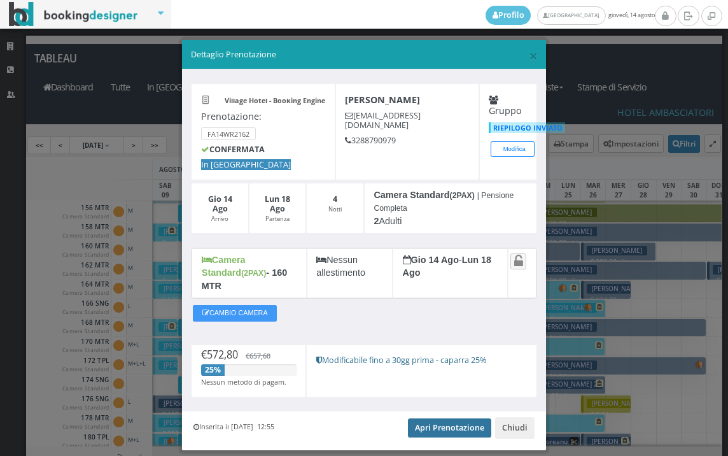
click at [451, 418] on link "Apri Prenotazione" at bounding box center [449, 427] width 83 height 19
click at [529, 60] on span "×" at bounding box center [533, 56] width 9 height 22
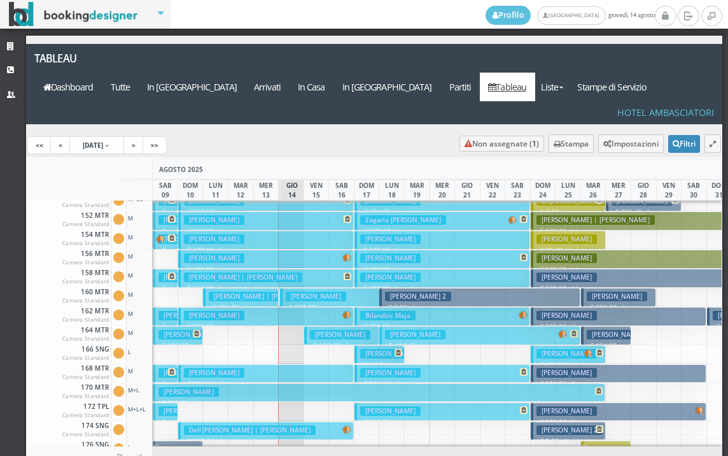
scroll to position [449, 0]
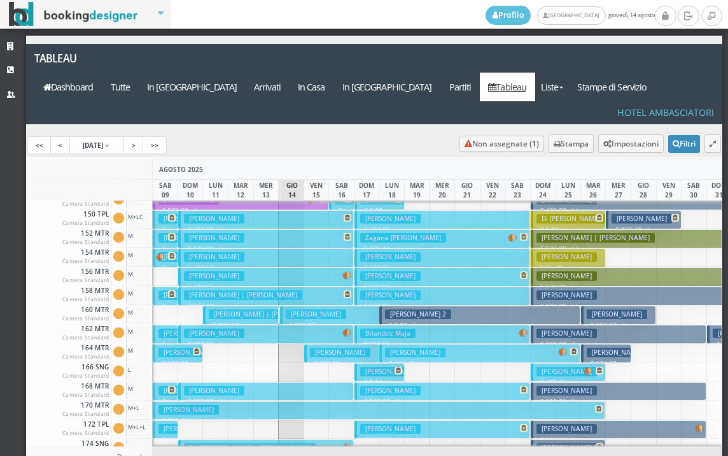
click at [299, 309] on h3 "[PERSON_NAME]" at bounding box center [316, 314] width 60 height 10
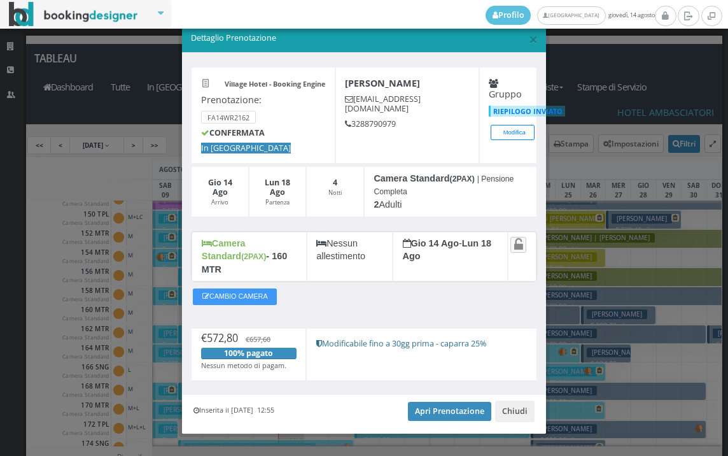
scroll to position [24, 0]
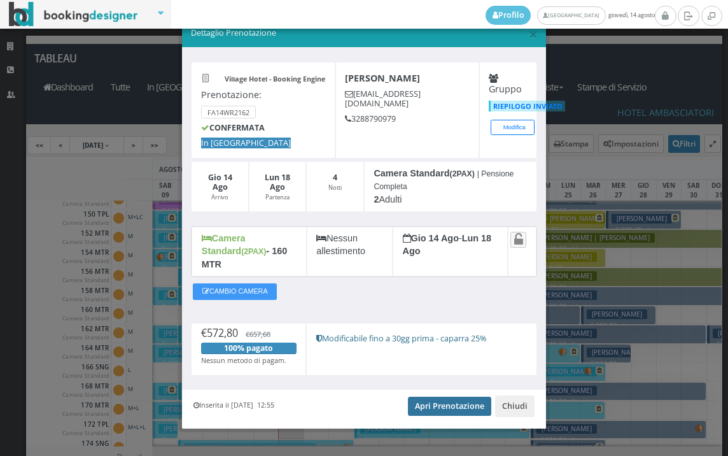
click at [425, 397] on link "Apri Prenotazione" at bounding box center [449, 406] width 83 height 19
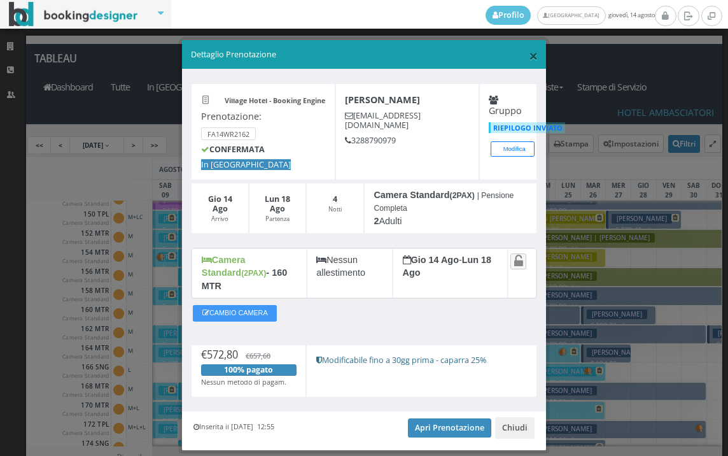
click at [529, 59] on span "×" at bounding box center [533, 56] width 9 height 22
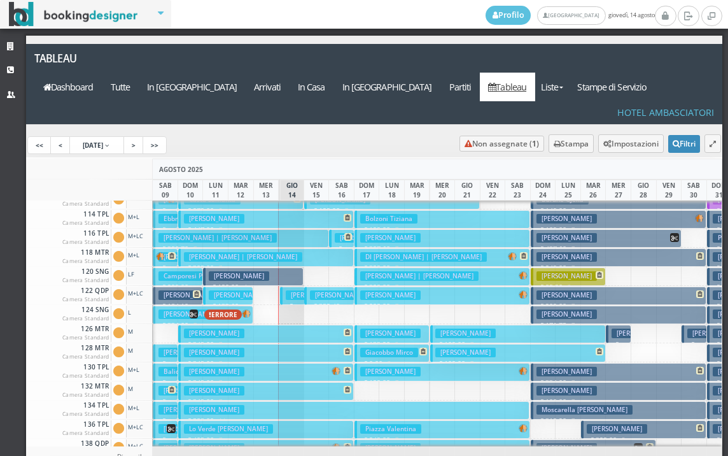
scroll to position [127, 0]
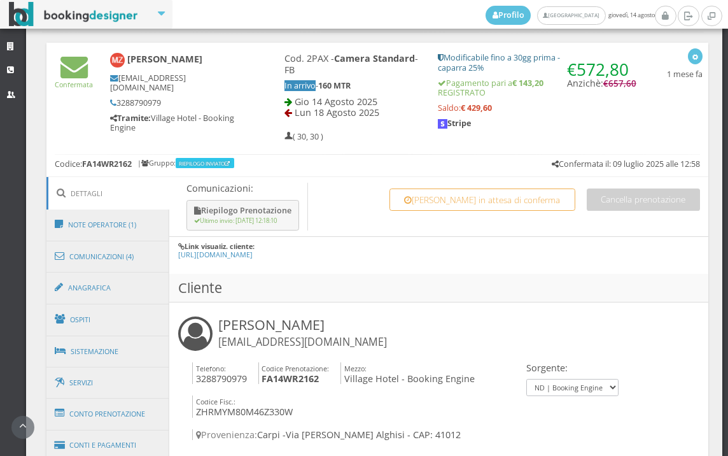
scroll to position [616, 0]
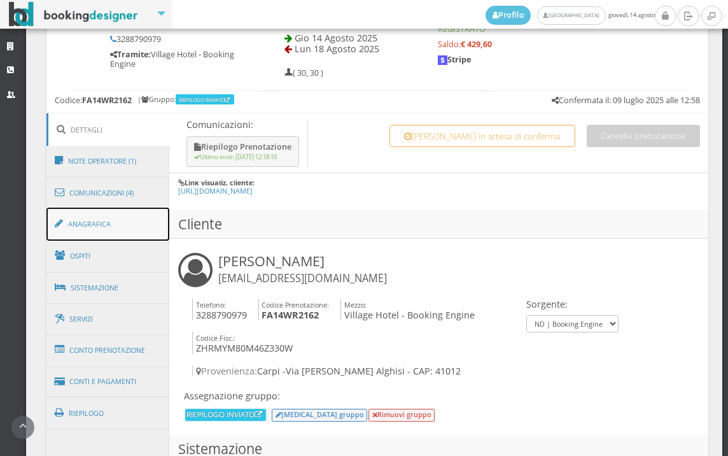
click at [141, 216] on link "Anagrafica" at bounding box center [107, 224] width 123 height 33
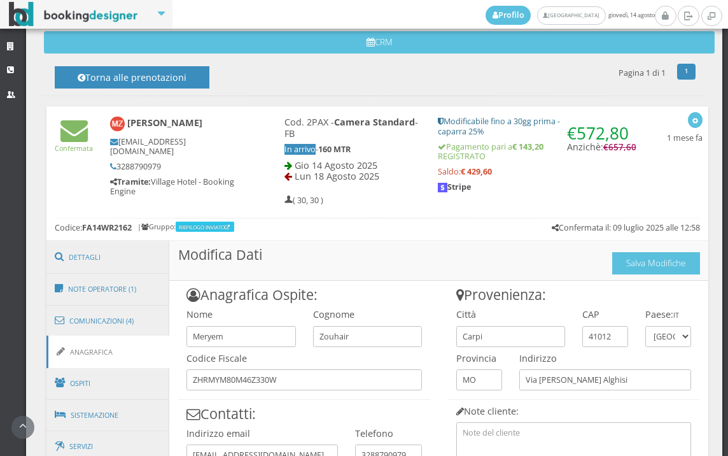
scroll to position [546, 0]
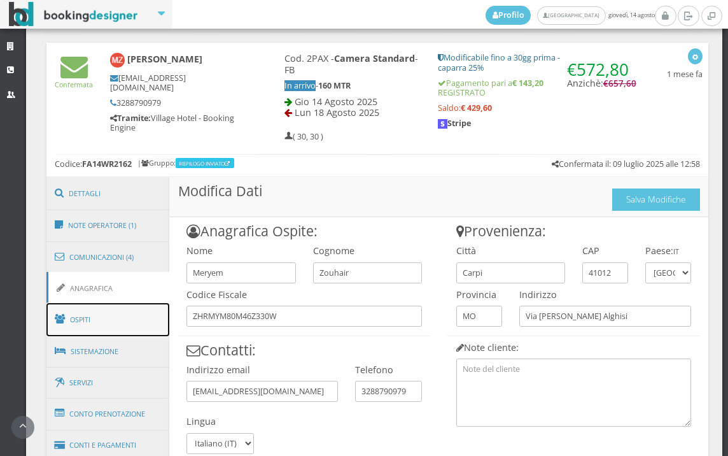
click at [98, 325] on link "Ospiti" at bounding box center [107, 319] width 123 height 33
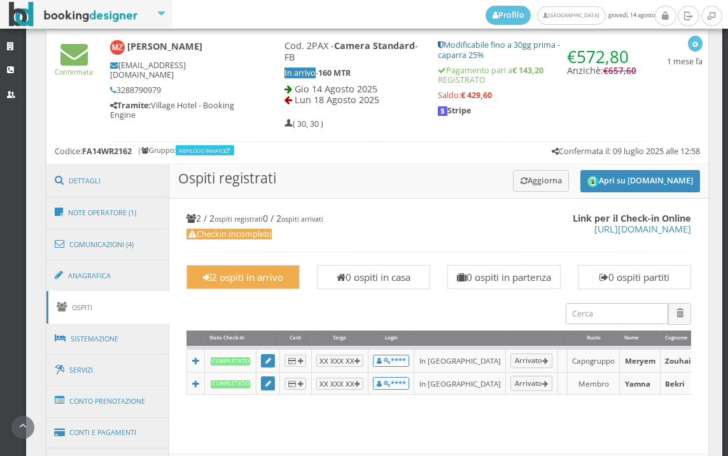
scroll to position [702, 0]
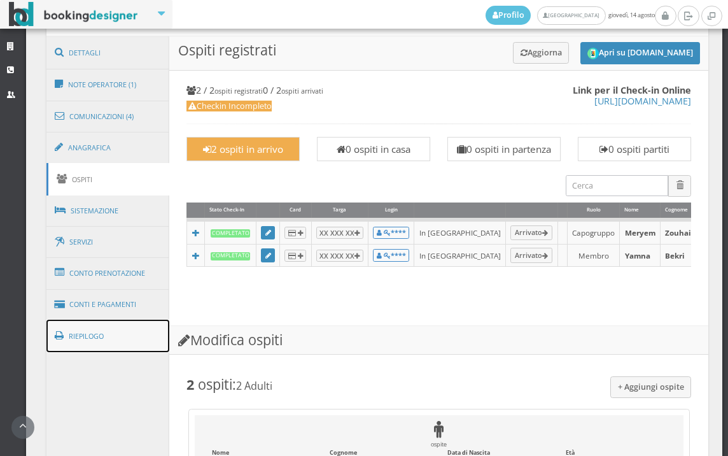
click at [76, 344] on link "Riepilogo" at bounding box center [107, 336] width 123 height 33
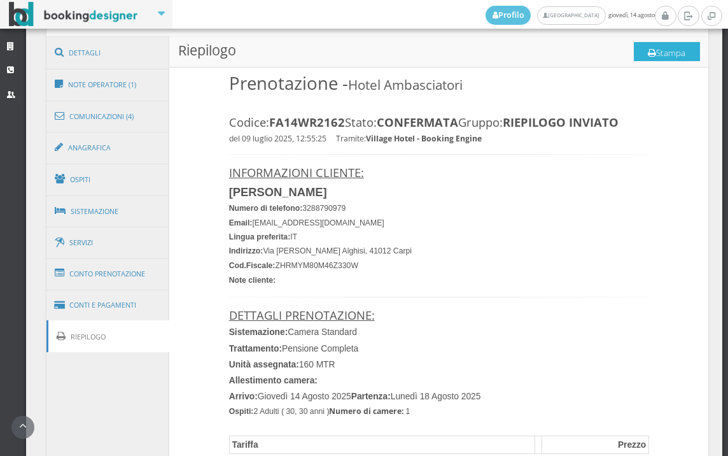
click at [655, 54] on button "Stampa" at bounding box center [667, 51] width 66 height 19
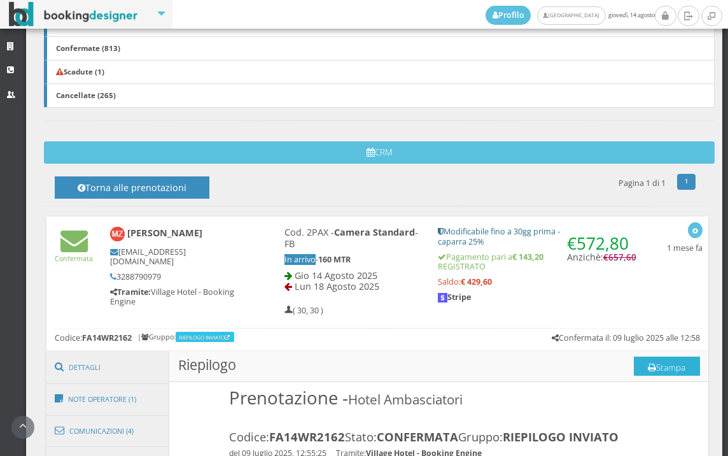
scroll to position [424, 0]
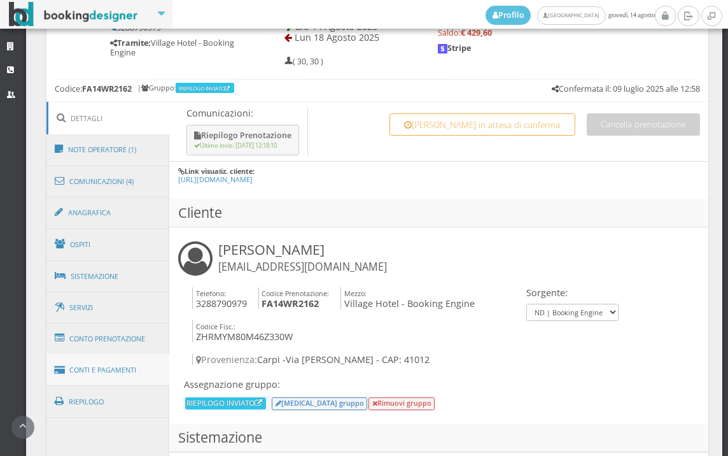
scroll to position [707, 0]
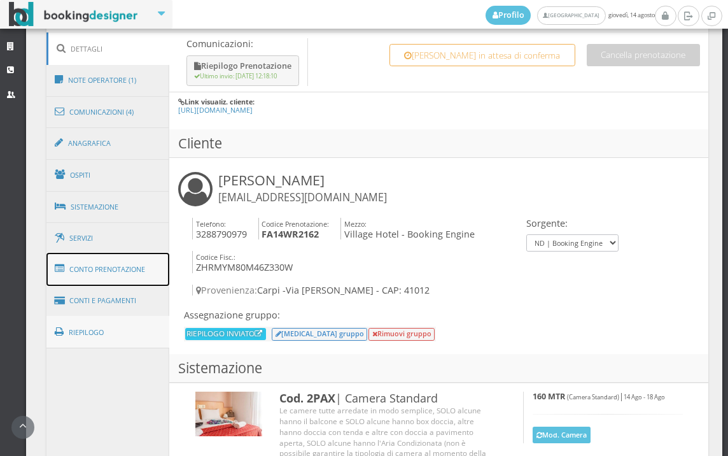
drag, startPoint x: 122, startPoint y: 281, endPoint x: 143, endPoint y: 315, distance: 40.3
click at [122, 280] on link "Conto Prenotazione" at bounding box center [107, 269] width 123 height 33
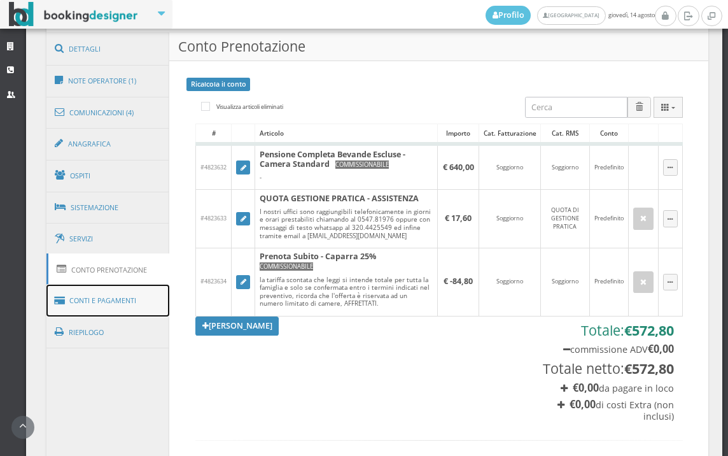
click at [136, 304] on link "Conti e Pagamenti" at bounding box center [107, 301] width 123 height 32
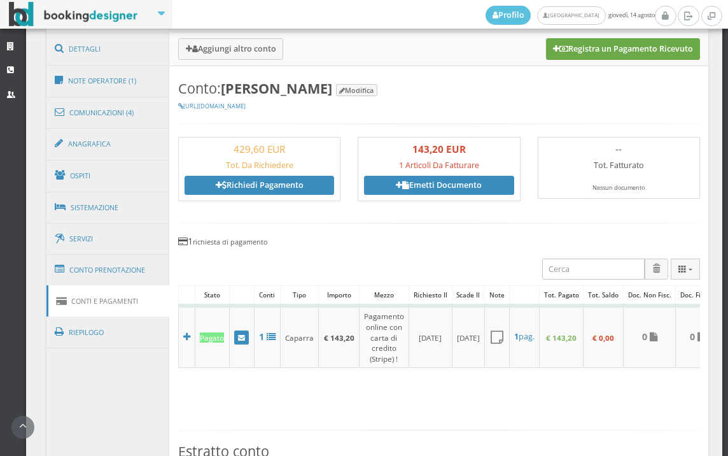
click at [628, 49] on button "Registra un Pagamento Ricevuto" at bounding box center [623, 49] width 154 height 22
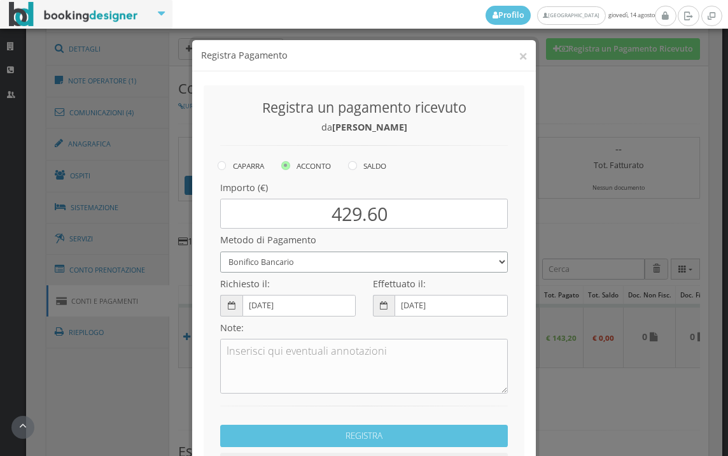
click at [288, 261] on select "Bonifico Bancario BONIFICO SUM UP Contanti Assegno Bancario Assegno Circolare V…" at bounding box center [364, 261] width 288 height 21
select select
click at [220, 251] on select "Bonifico Bancario BONIFICO SUM UP Contanti Assegno Bancario Assegno Circolare V…" at bounding box center [364, 261] width 288 height 21
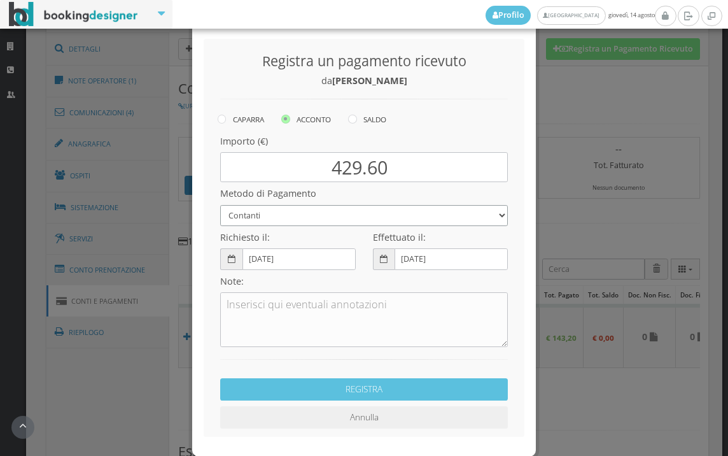
scroll to position [97, 0]
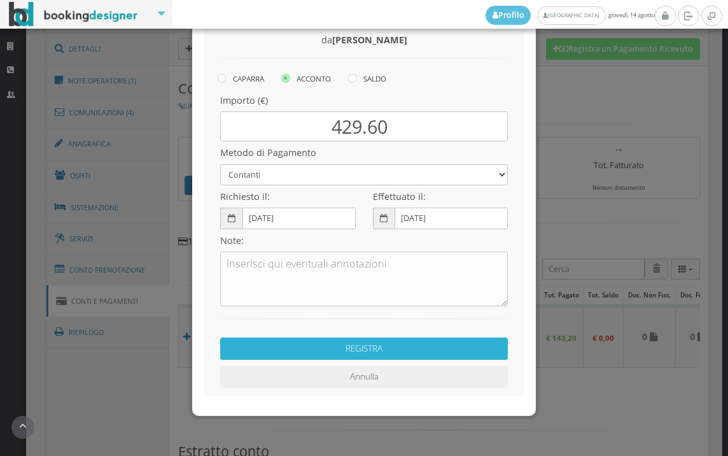
click at [377, 344] on button "REGISTRA" at bounding box center [364, 348] width 288 height 22
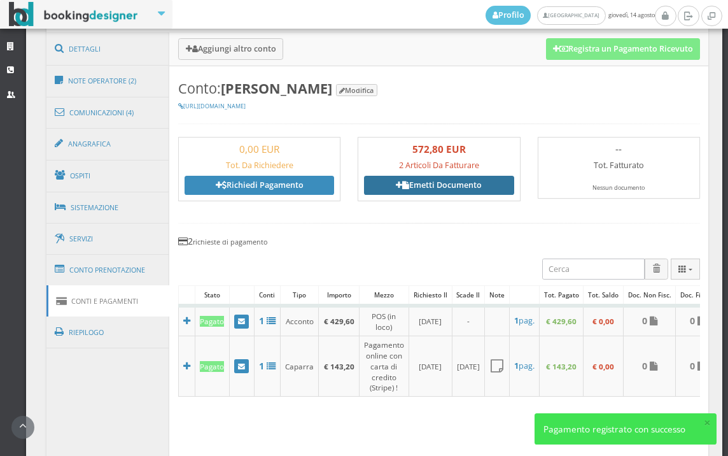
click at [465, 181] on link "Emetti Documento" at bounding box center [439, 185] width 150 height 19
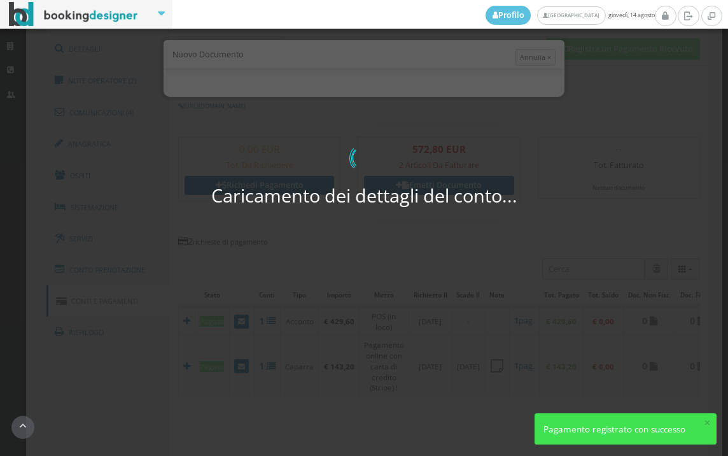
select select "PF"
select select "CARPI"
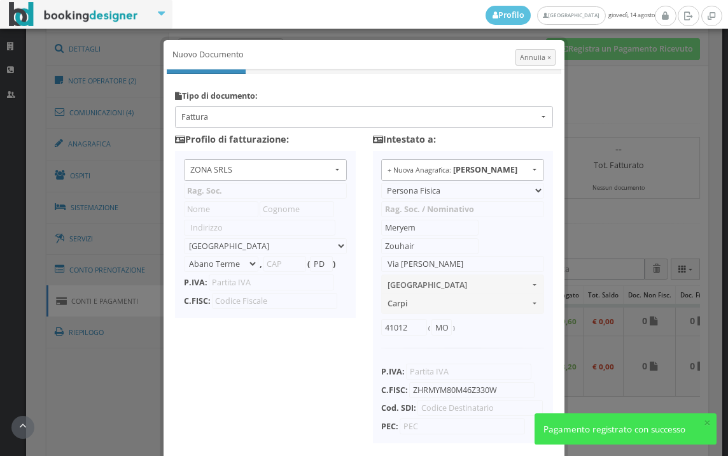
type input "ZONA SRLS"
type input "[PERSON_NAME] Durante, 8"
select select "Frattamaggiore"
type input "80027"
type input "NA"
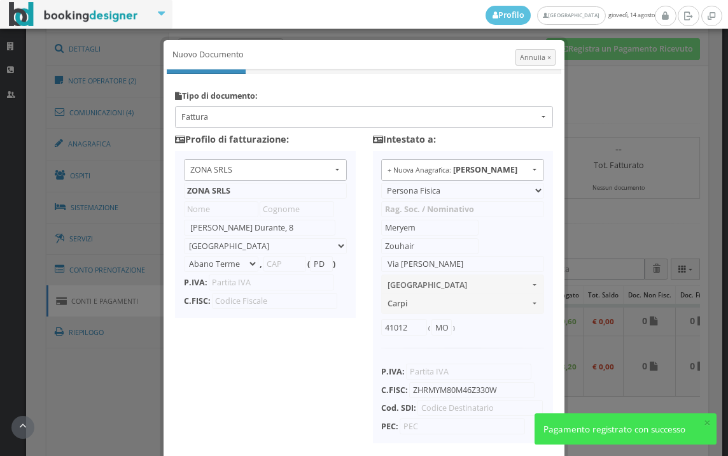
type input "10356321215"
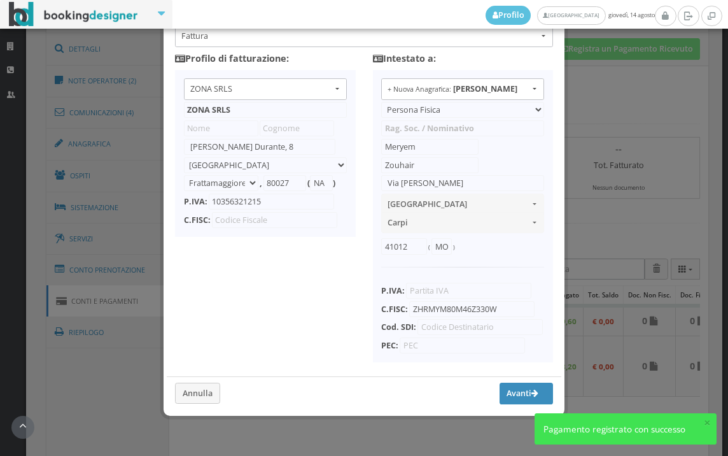
scroll to position [101, 0]
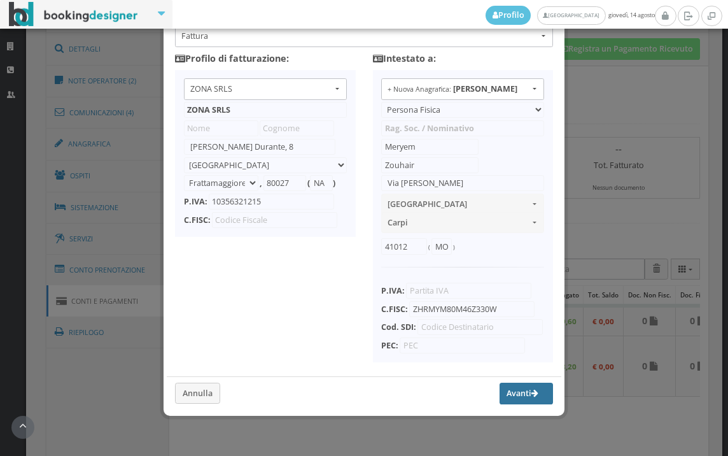
click at [500, 386] on button "Avanti" at bounding box center [526, 394] width 53 height 22
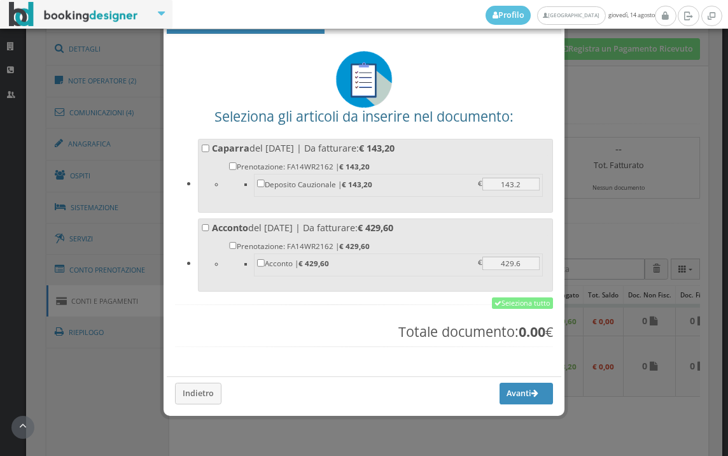
scroll to position [45, 0]
click at [202, 231] on input "Acconto del 14/08/2025 | Da fatturare: € 429,60 Prenotazione: FA14WR2162 | € 42…" at bounding box center [206, 228] width 8 height 8
checkbox input "true"
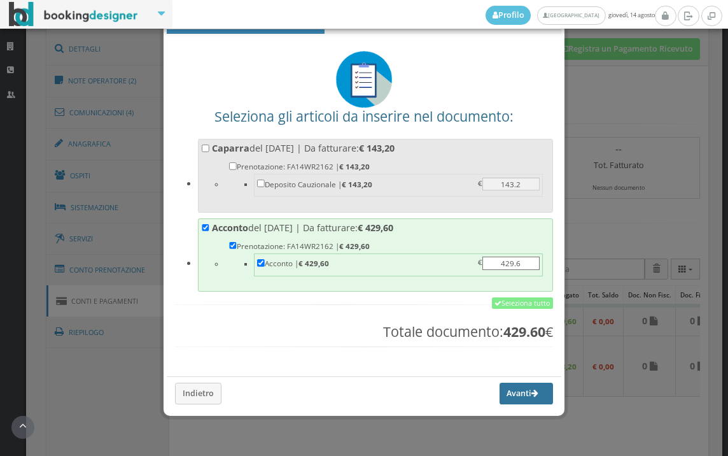
click at [500, 399] on button "Avanti" at bounding box center [526, 394] width 53 height 22
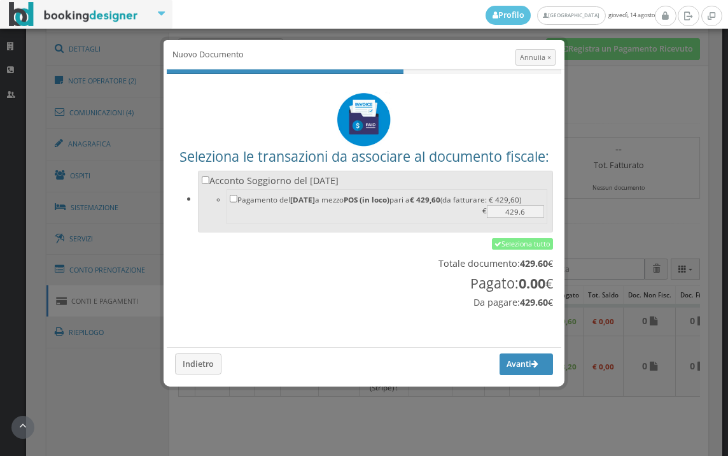
scroll to position [0, 0]
click at [202, 181] on input "Acconto Soggiorno del 14/08/2025 Pagamento del 14/08/2025 a mezzo POS (in loco)…" at bounding box center [206, 180] width 8 height 8
checkbox input "true"
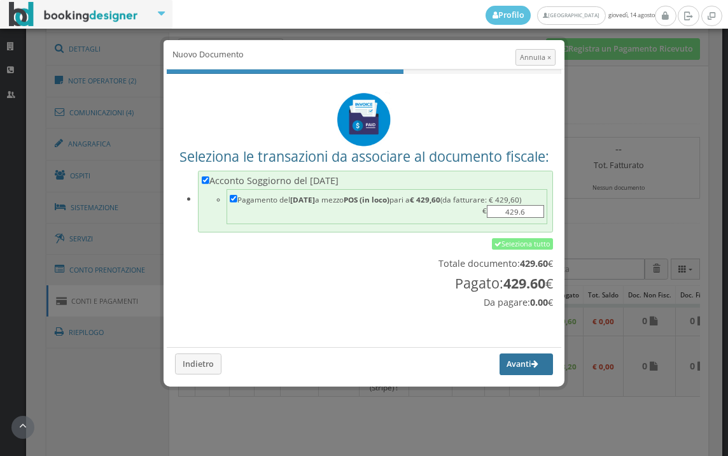
click at [500, 355] on button "Avanti" at bounding box center [526, 364] width 53 height 22
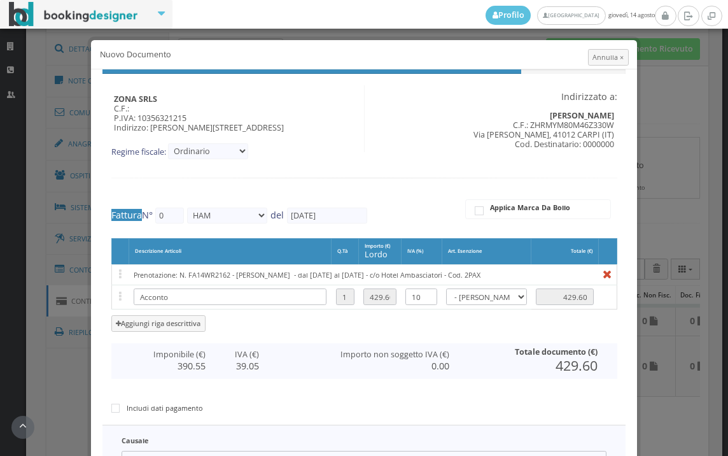
type input "464"
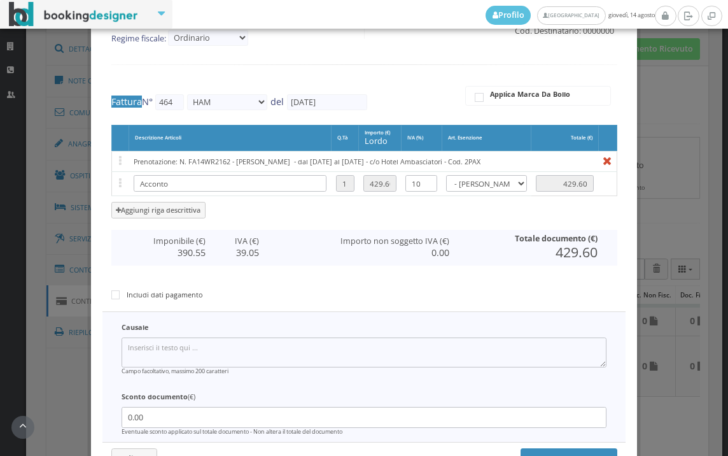
scroll to position [208, 0]
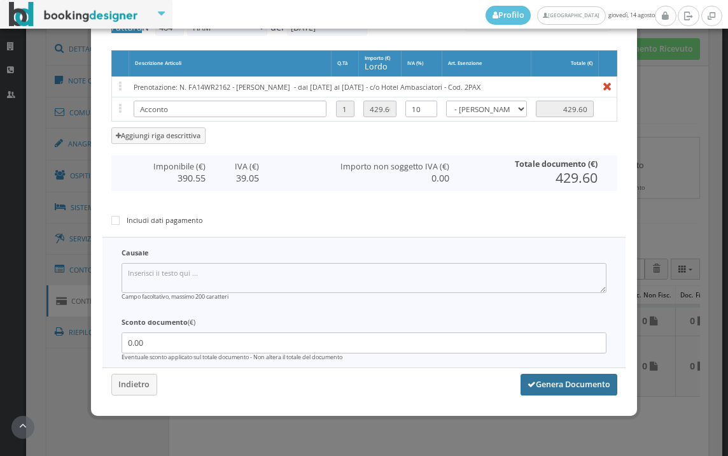
click at [536, 386] on button "Genera Documento" at bounding box center [569, 385] width 97 height 22
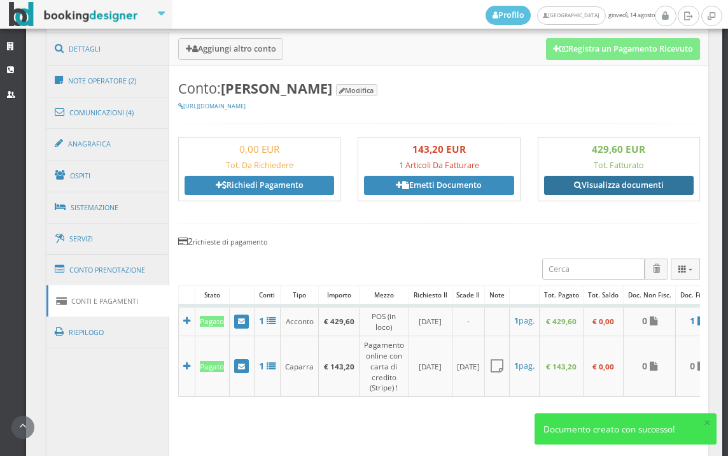
click at [608, 188] on link "Visualizza documenti" at bounding box center [619, 185] width 150 height 19
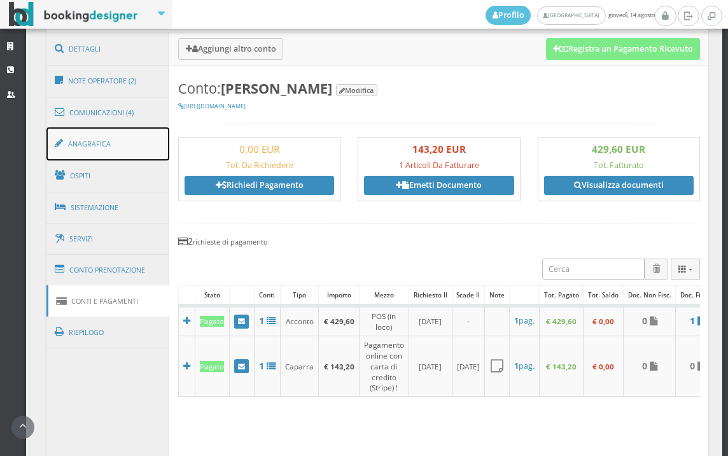
click at [117, 134] on link "Anagrafica" at bounding box center [107, 143] width 123 height 33
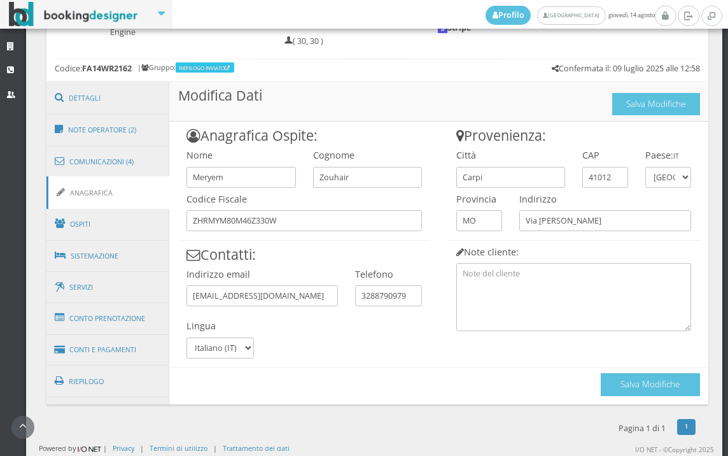
scroll to position [652, 0]
click at [611, 385] on button "Salva Modifiche" at bounding box center [650, 384] width 99 height 22
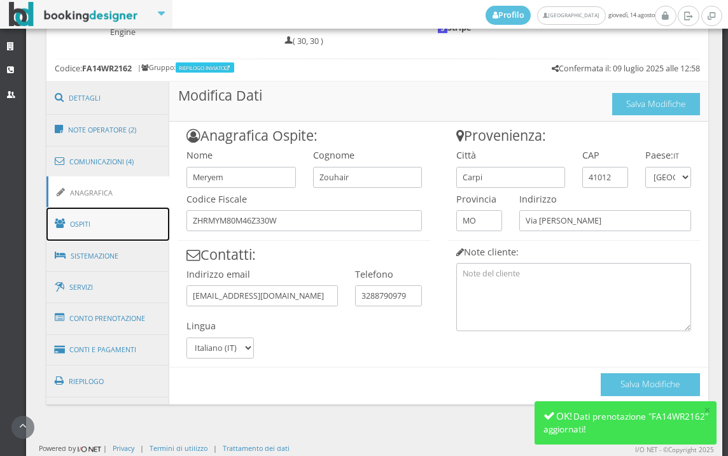
click at [59, 215] on span at bounding box center [62, 223] width 15 height 20
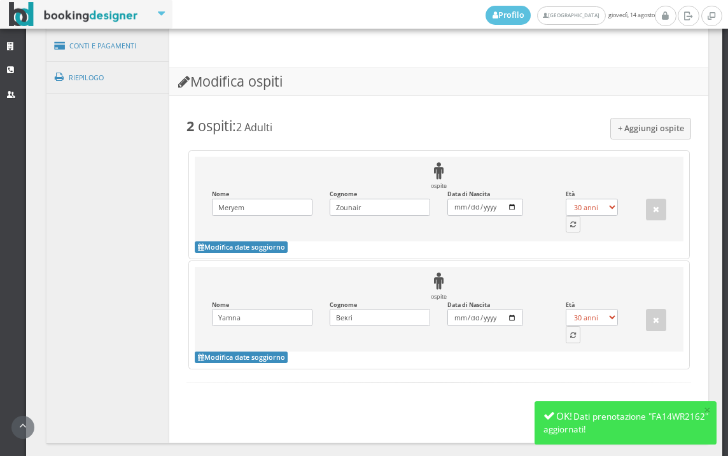
scroll to position [1006, 0]
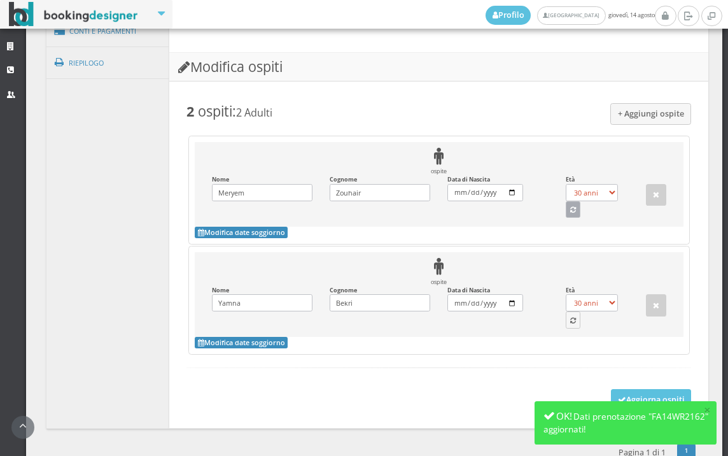
click at [570, 214] on icon "button" at bounding box center [573, 210] width 6 height 7
select select "45"
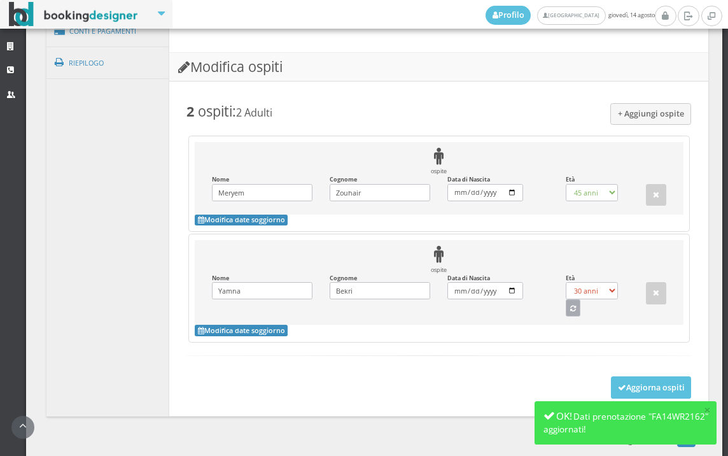
click at [566, 316] on button "button" at bounding box center [573, 307] width 15 height 17
select select "49"
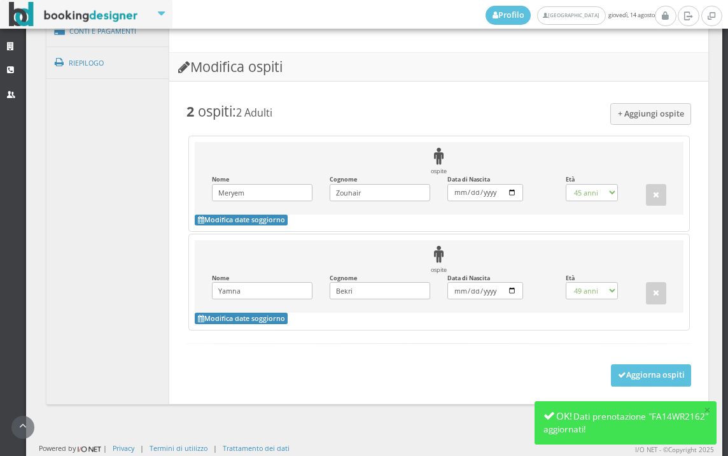
scroll to position [1029, 0]
click at [628, 381] on button "Aggiorna ospiti" at bounding box center [651, 375] width 81 height 22
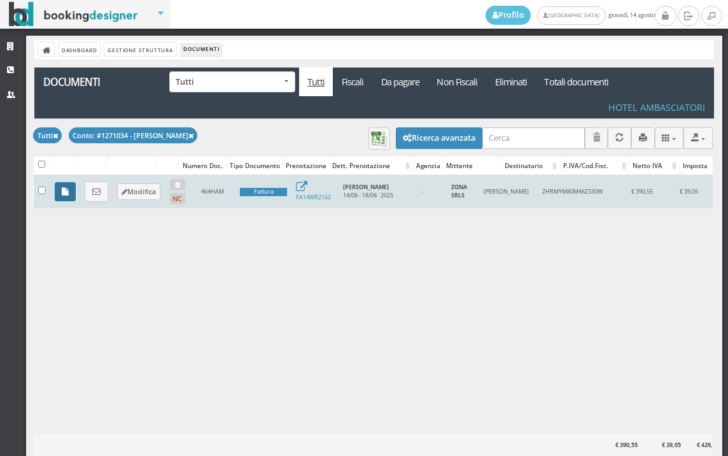
click at [67, 194] on icon at bounding box center [65, 192] width 7 height 8
click at [59, 190] on link at bounding box center [65, 191] width 21 height 19
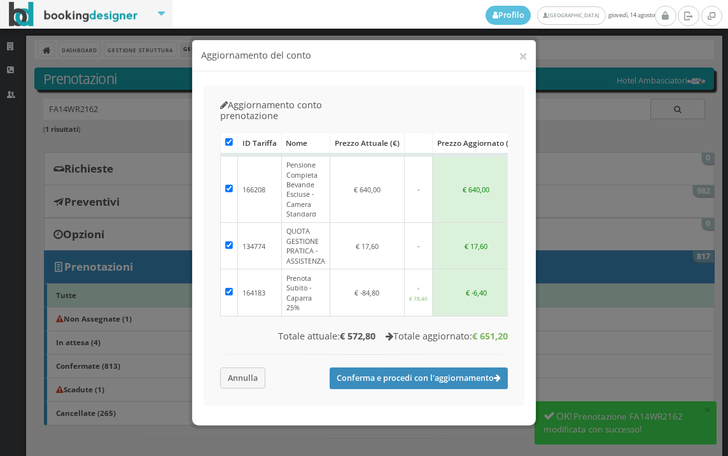
click at [216, 342] on div "Caricamento in corso ID Tariffa Nome Prezzo attuale (€) Prezzo aggiornato (€) 1…" at bounding box center [364, 262] width 305 height 271
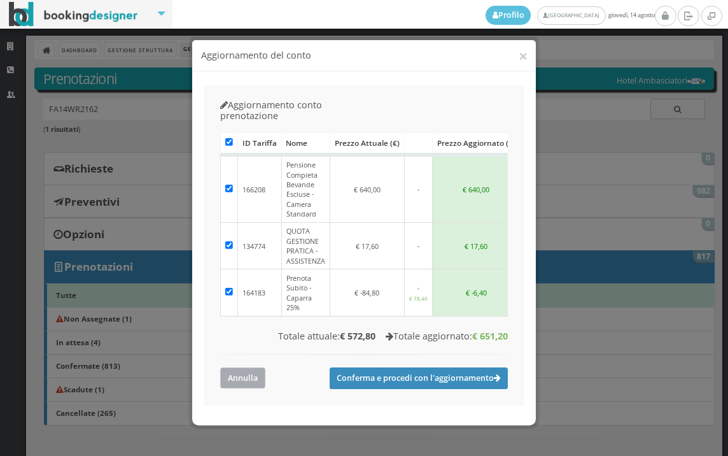
click at [224, 367] on button "Annulla" at bounding box center [242, 377] width 45 height 21
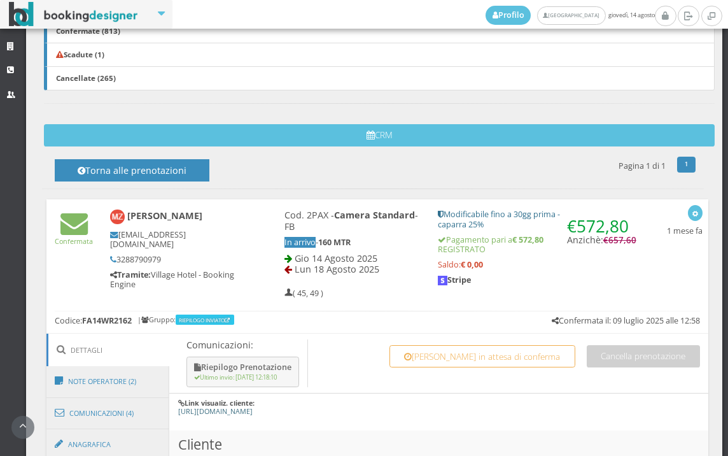
scroll to position [565, 0]
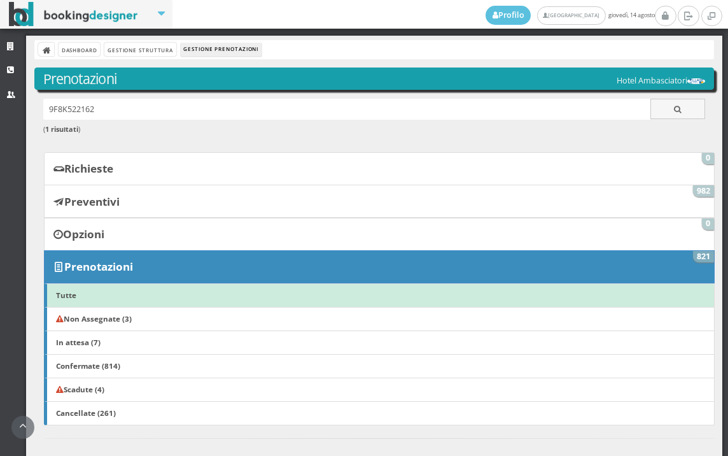
scroll to position [353, 0]
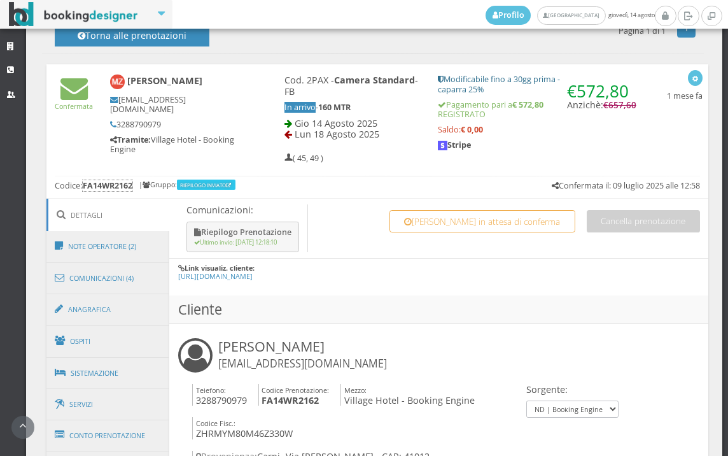
scroll to position [565, 0]
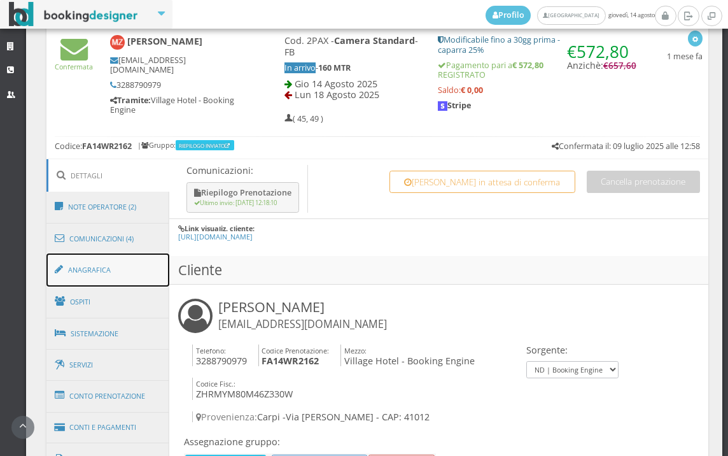
click at [104, 283] on link "Anagrafica" at bounding box center [107, 269] width 123 height 33
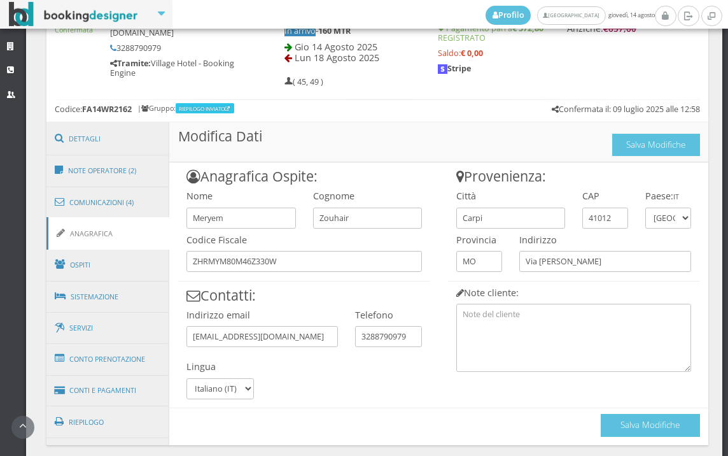
scroll to position [652, 0]
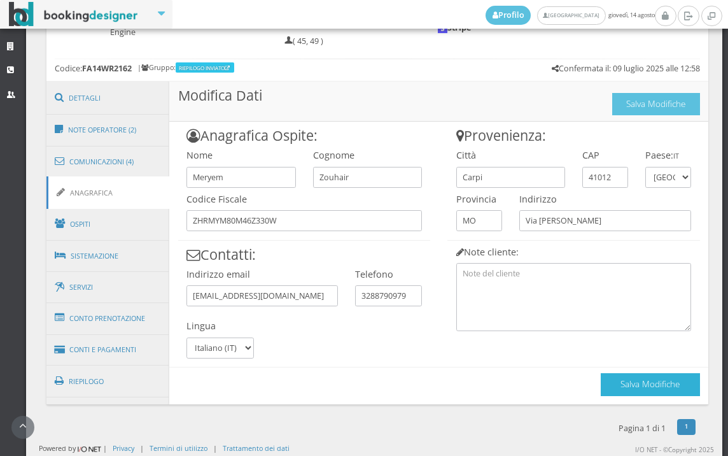
click at [656, 379] on button "Salva Modifiche" at bounding box center [650, 384] width 99 height 22
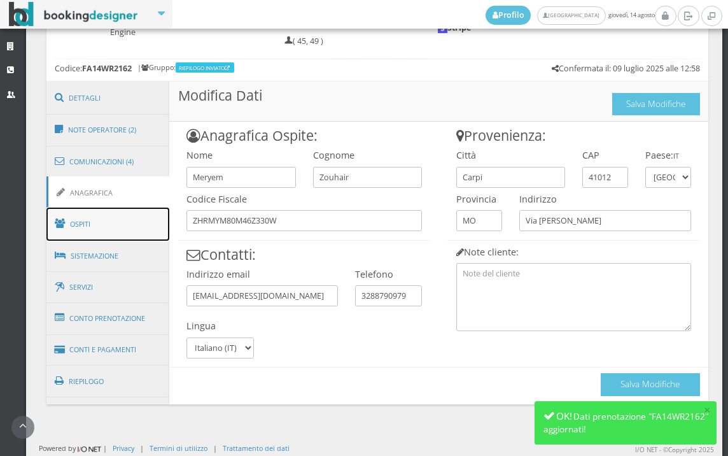
click at [97, 217] on link "Ospiti" at bounding box center [107, 224] width 123 height 33
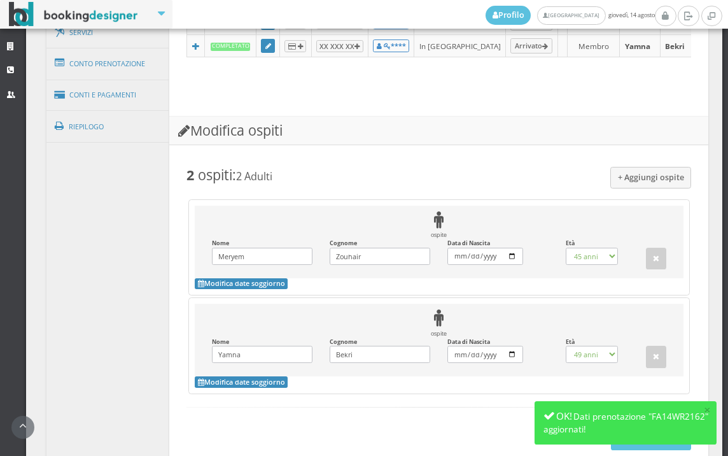
scroll to position [1029, 0]
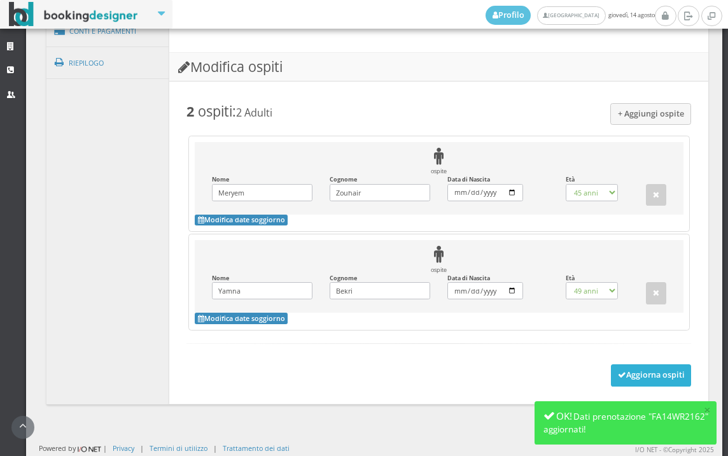
click at [627, 364] on button "Aggiorna ospiti" at bounding box center [651, 375] width 81 height 22
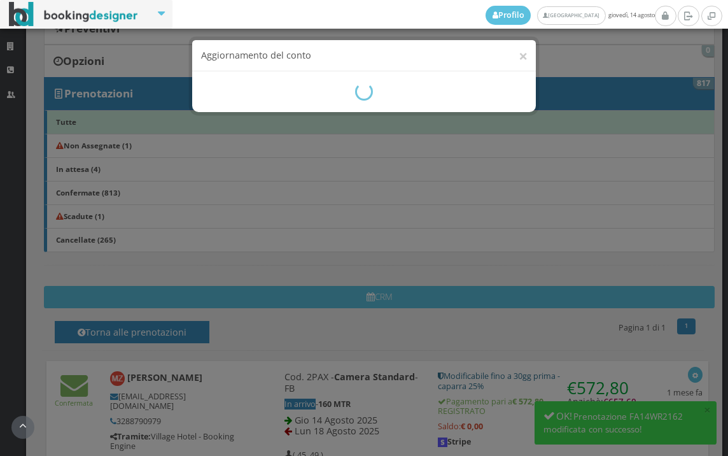
scroll to position [495, 0]
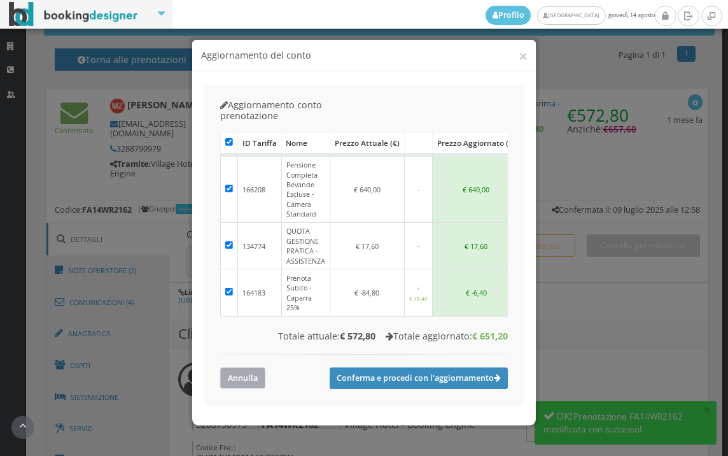
click at [243, 367] on button "Annulla" at bounding box center [242, 377] width 45 height 21
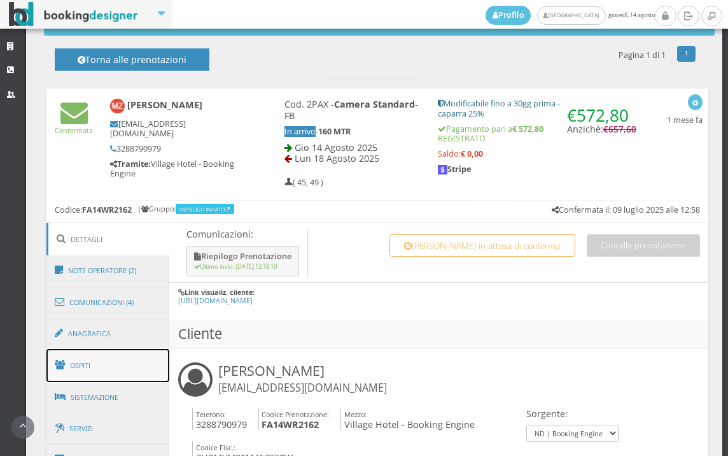
click at [147, 360] on link "Ospiti" at bounding box center [107, 365] width 123 height 33
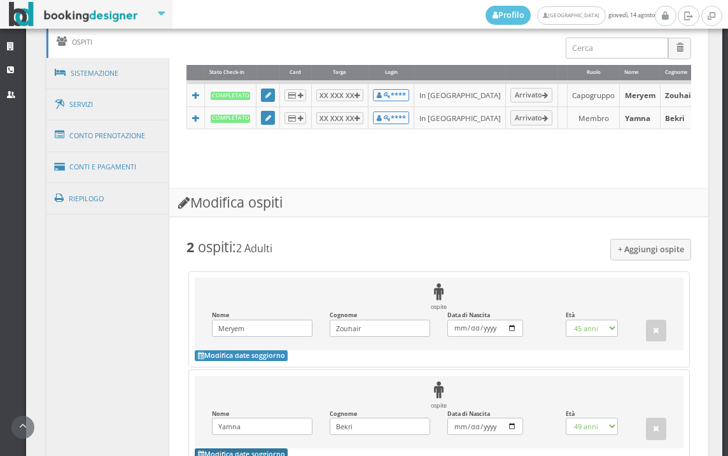
scroll to position [675, 0]
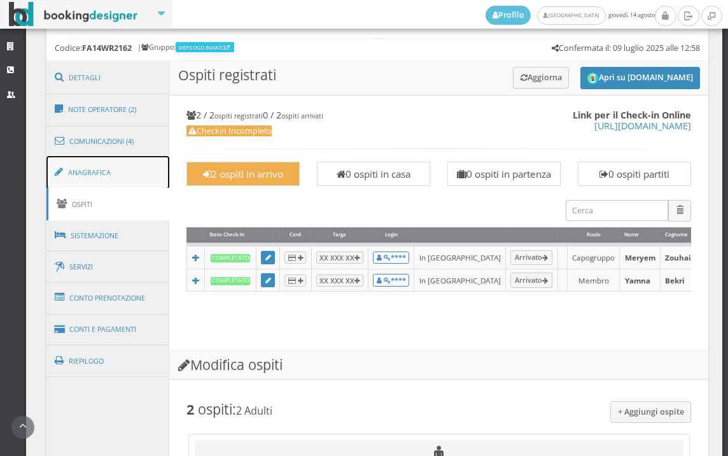
click at [124, 165] on link "Anagrafica" at bounding box center [107, 172] width 123 height 33
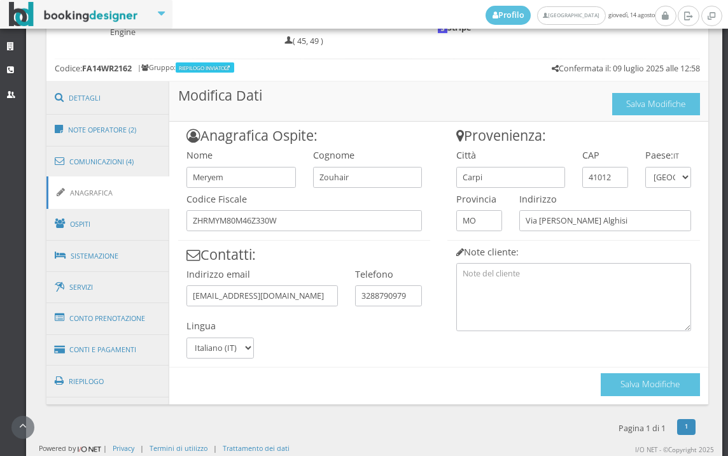
scroll to position [652, 0]
click at [636, 389] on button "Salva Modifiche" at bounding box center [650, 384] width 99 height 22
click at [92, 234] on link "Ospiti" at bounding box center [107, 224] width 123 height 33
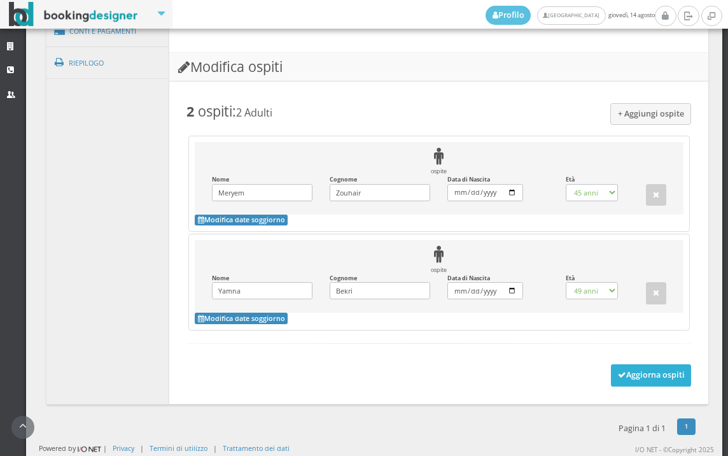
scroll to position [1029, 0]
click at [618, 373] on button "Aggiorna ospiti" at bounding box center [651, 375] width 81 height 22
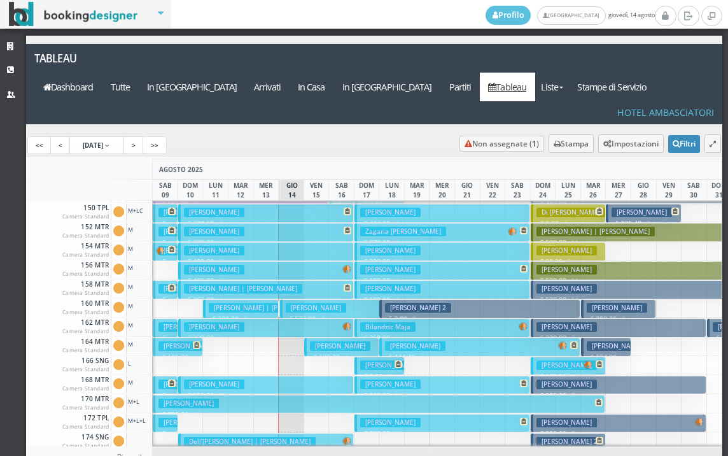
scroll to position [509, 0]
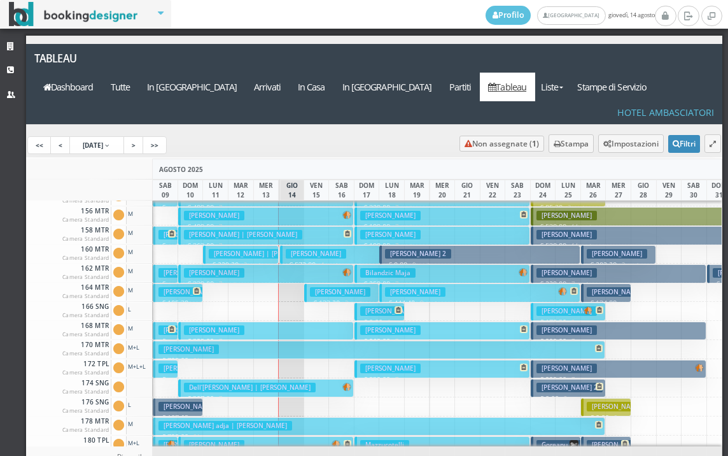
click at [293, 249] on h3 "[PERSON_NAME]" at bounding box center [316, 254] width 60 height 10
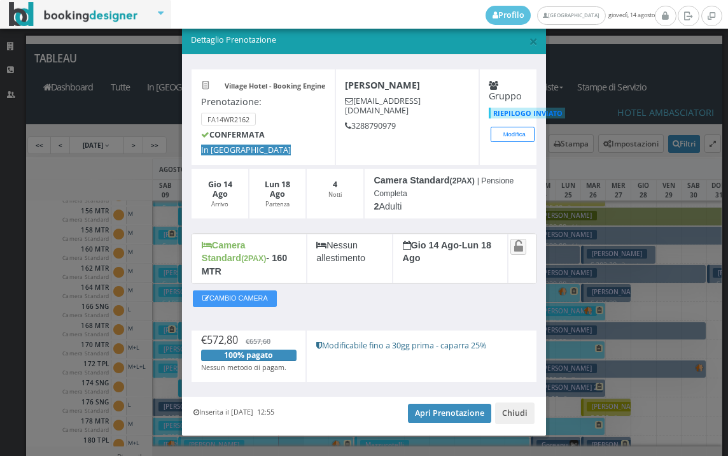
scroll to position [24, 0]
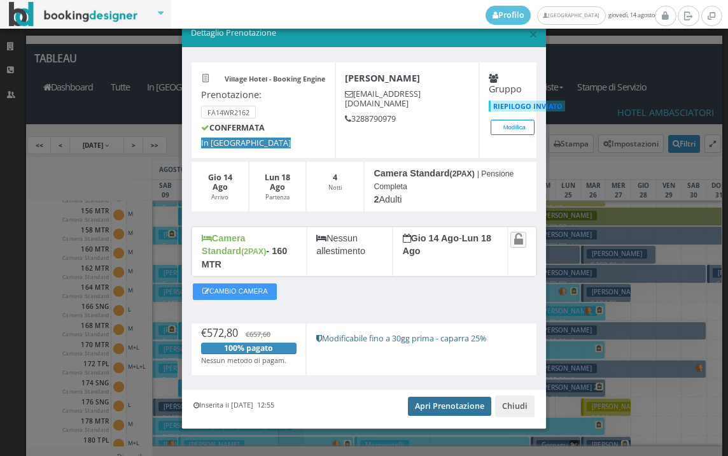
click at [454, 397] on link "Apri Prenotazione" at bounding box center [449, 406] width 83 height 19
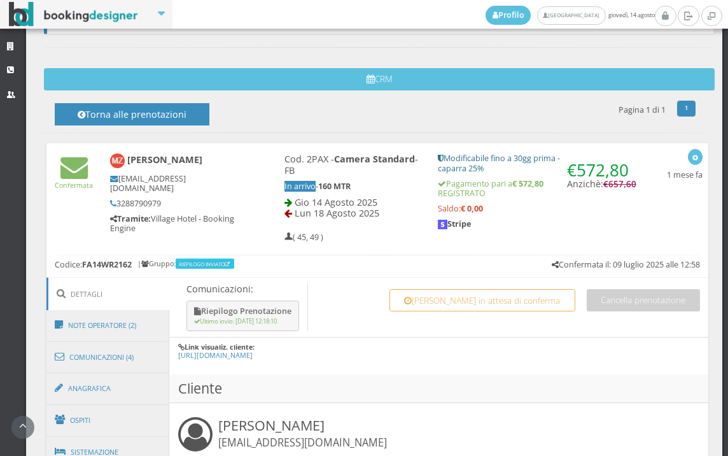
scroll to position [283, 0]
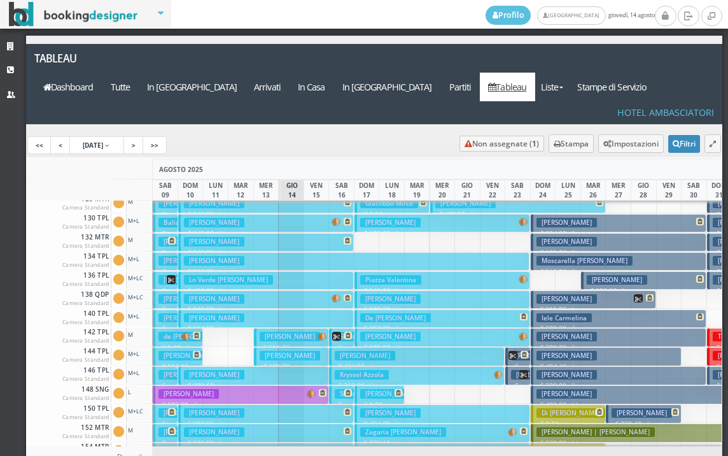
scroll to position [573, 0]
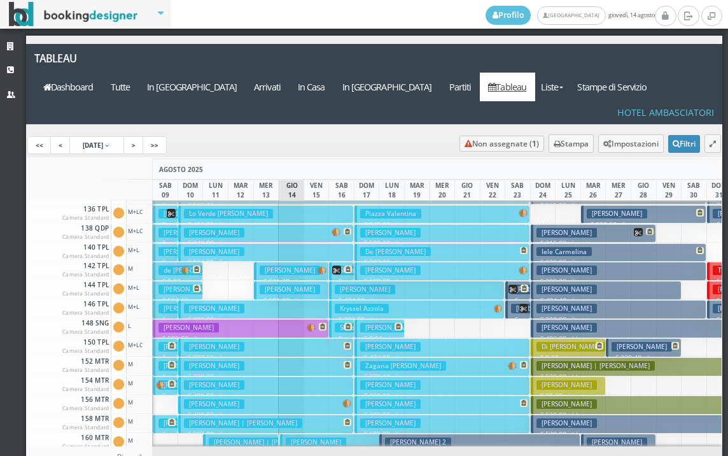
scroll to position [382, 0]
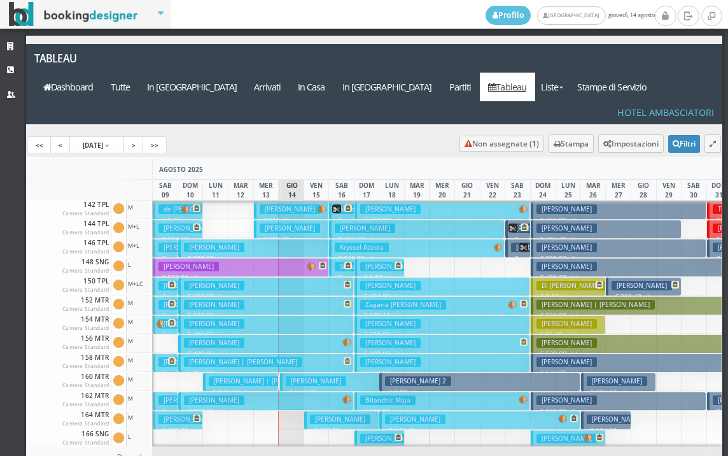
click at [302, 376] on h3 "[PERSON_NAME]" at bounding box center [316, 381] width 60 height 10
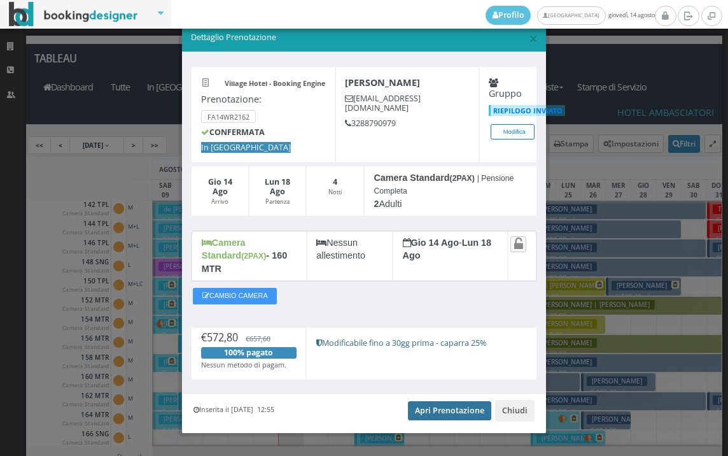
scroll to position [24, 0]
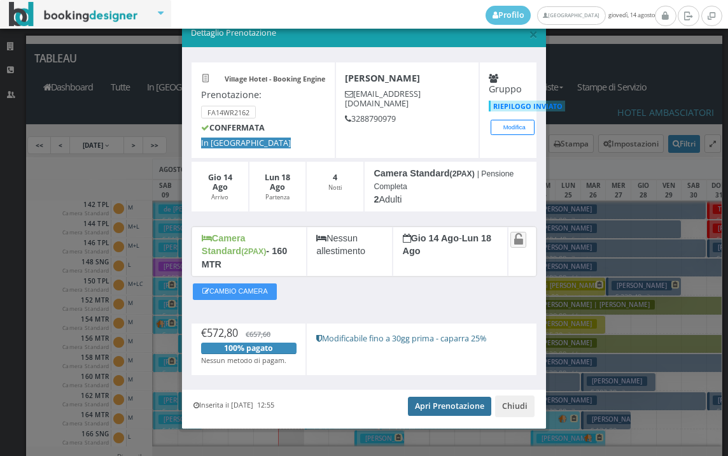
click at [424, 397] on link "Apri Prenotazione" at bounding box center [449, 406] width 83 height 19
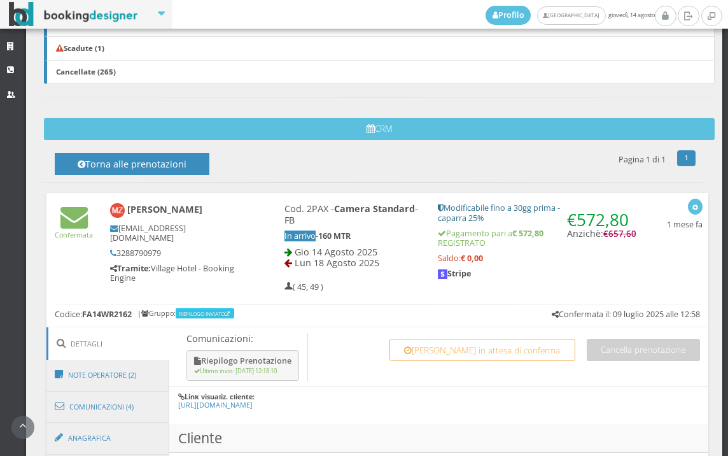
scroll to position [637, 0]
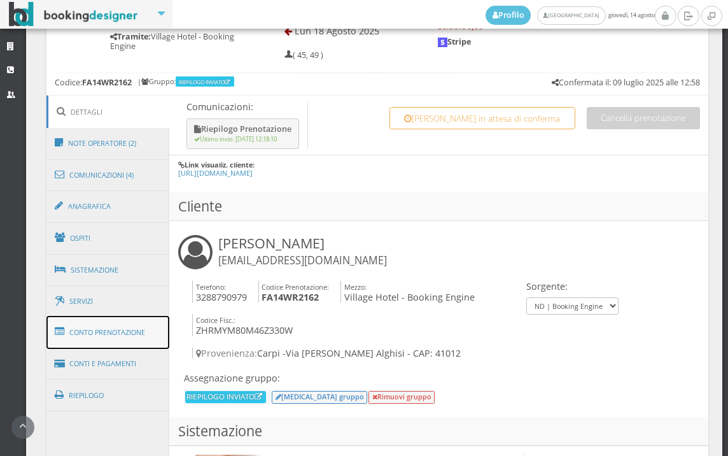
click at [121, 325] on link "Conto Prenotazione" at bounding box center [107, 332] width 123 height 33
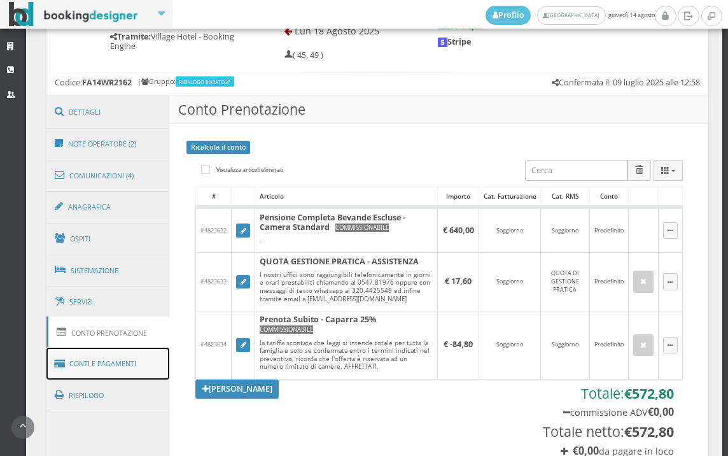
click at [141, 360] on link "Conti e Pagamenti" at bounding box center [107, 364] width 123 height 32
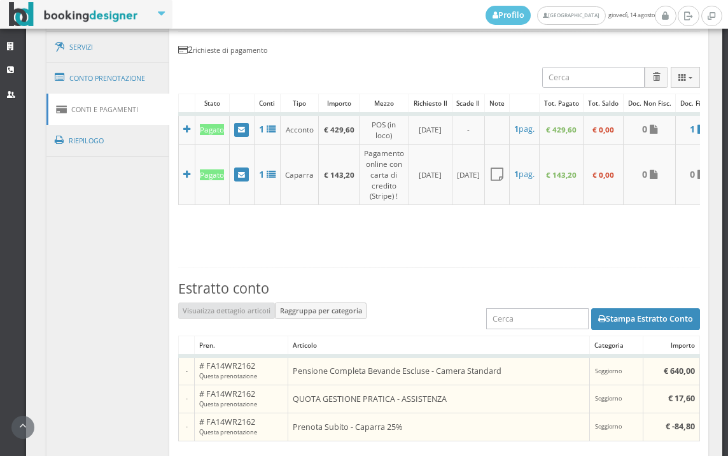
scroll to position [848, 0]
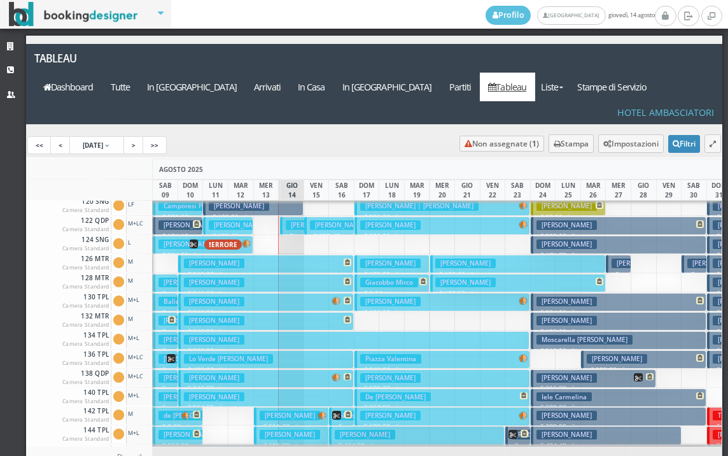
scroll to position [130, 0]
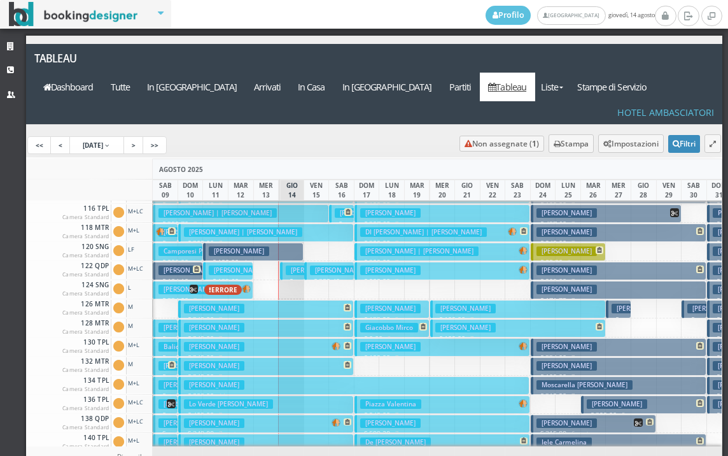
click at [288, 265] on h3 "Parisi Andrea" at bounding box center [316, 270] width 60 height 10
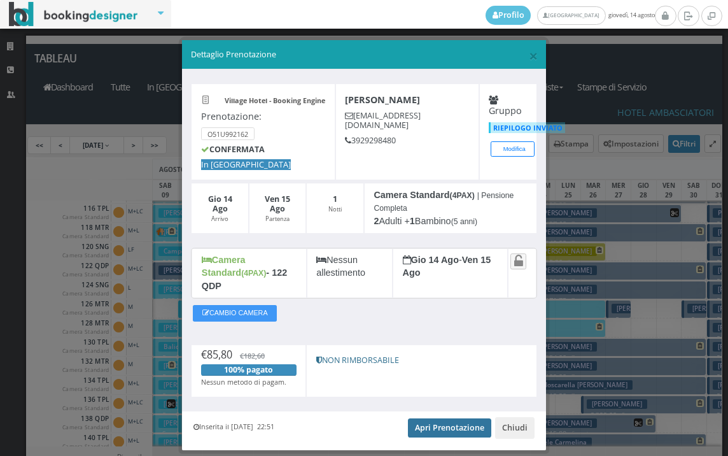
scroll to position [24, 0]
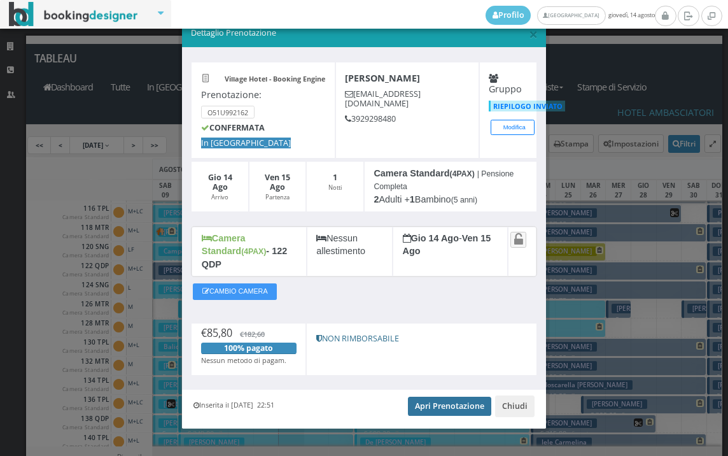
click at [416, 397] on link "Apri Prenotazione" at bounding box center [449, 406] width 83 height 19
click at [529, 39] on span "×" at bounding box center [533, 34] width 9 height 22
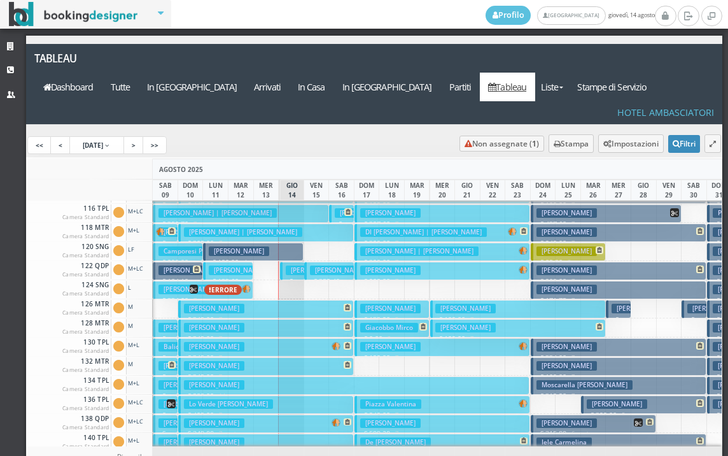
click at [294, 265] on h3 "Parisi Andrea" at bounding box center [316, 270] width 60 height 10
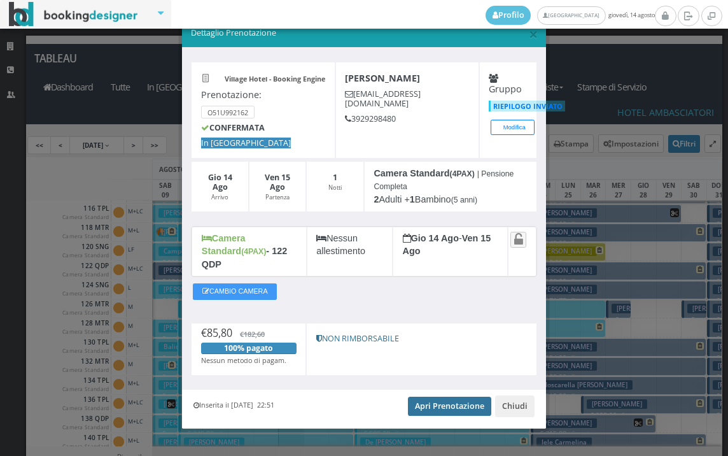
click at [421, 397] on link "Apri Prenotazione" at bounding box center [449, 406] width 83 height 19
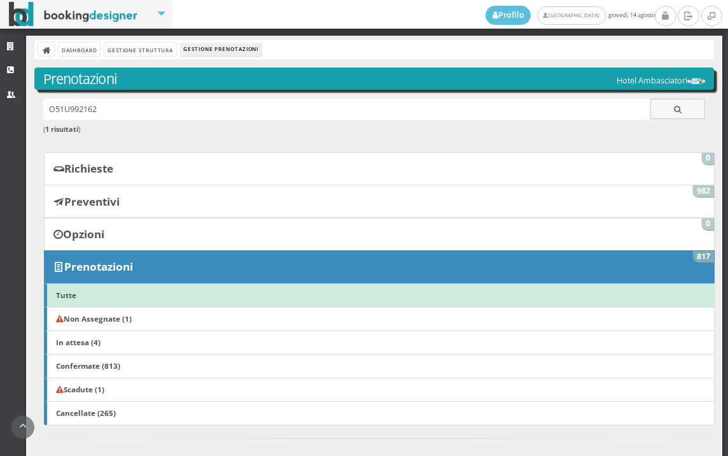
scroll to position [546, 0]
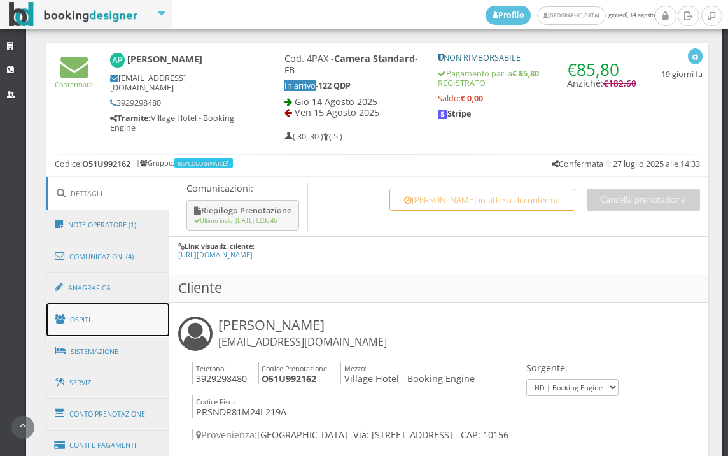
click at [129, 324] on link "Ospiti" at bounding box center [107, 319] width 123 height 33
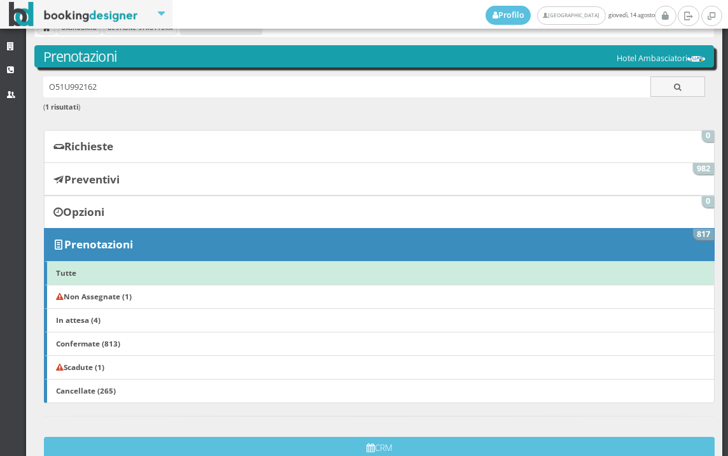
scroll to position [0, 0]
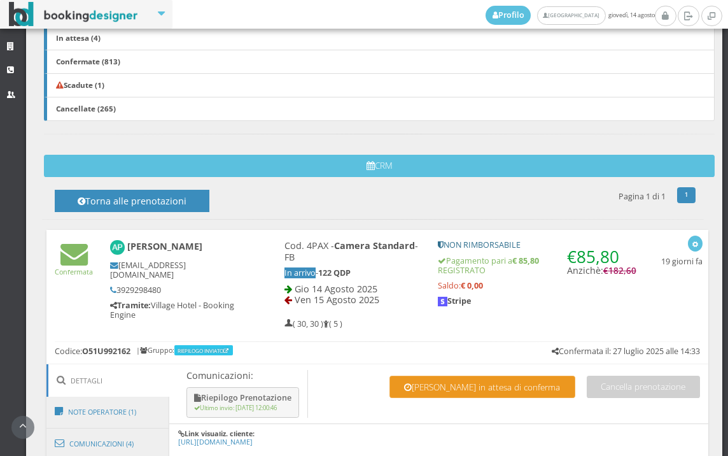
scroll to position [495, 0]
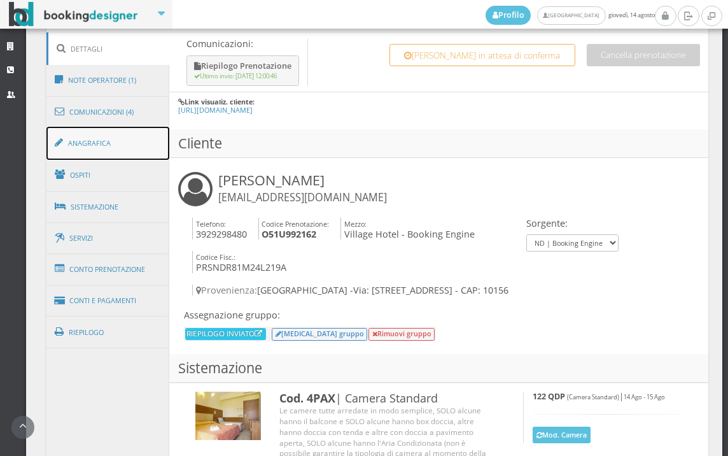
click at [148, 145] on link "Anagrafica" at bounding box center [107, 143] width 123 height 33
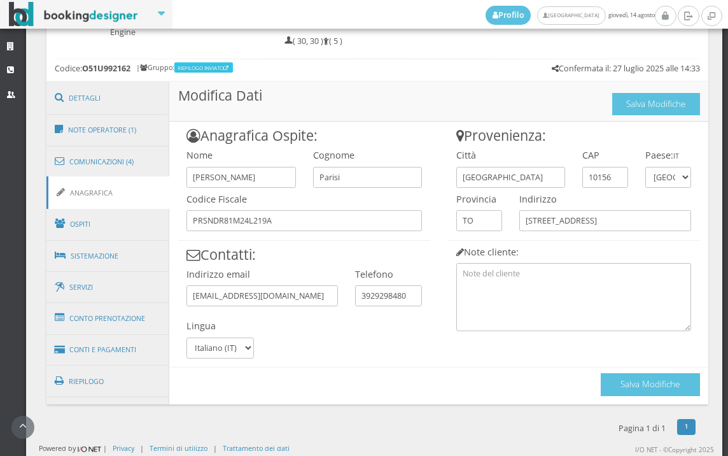
scroll to position [652, 0]
click at [621, 369] on div "Salva Modifiche" at bounding box center [650, 381] width 99 height 28
click at [619, 376] on button "Salva Modifiche" at bounding box center [650, 384] width 99 height 22
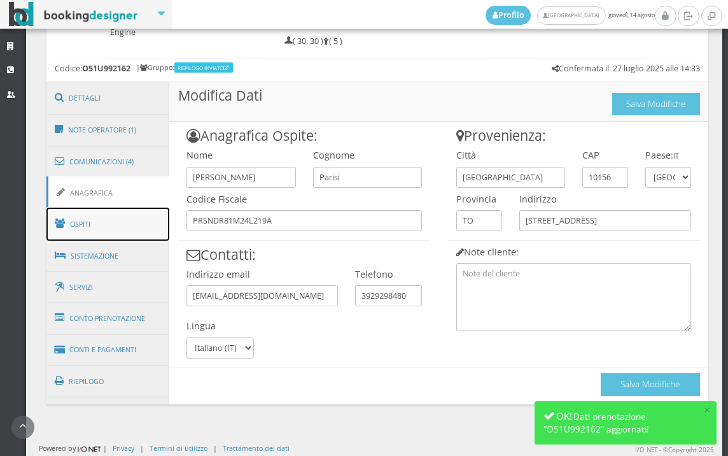
click at [111, 224] on link "Ospiti" at bounding box center [107, 224] width 123 height 33
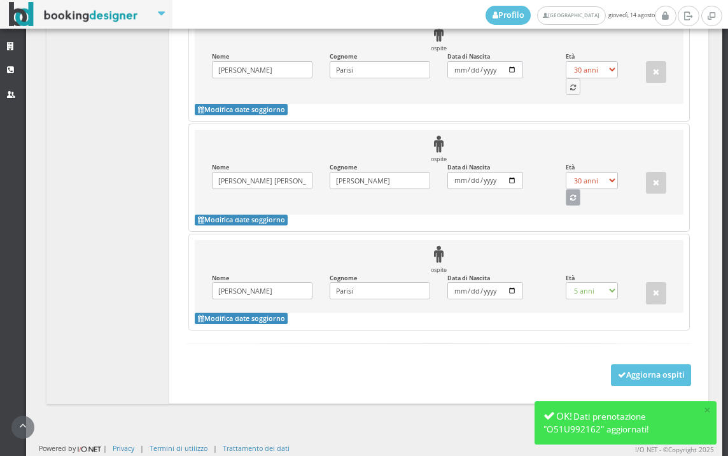
click at [570, 196] on icon "button" at bounding box center [573, 198] width 6 height 7
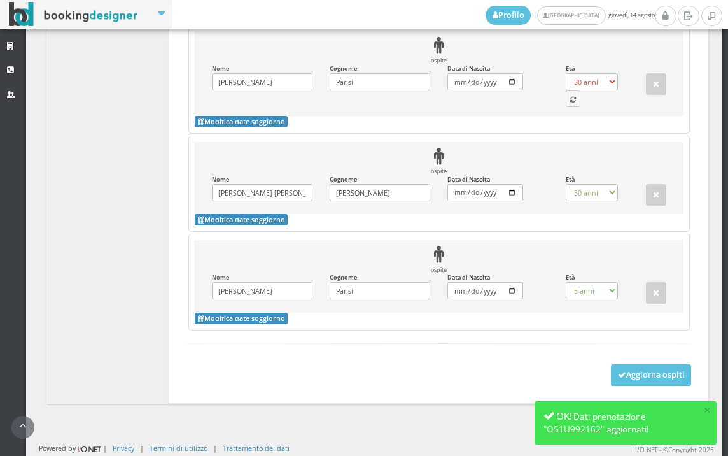
select select "41"
click at [566, 95] on button "button" at bounding box center [573, 98] width 15 height 17
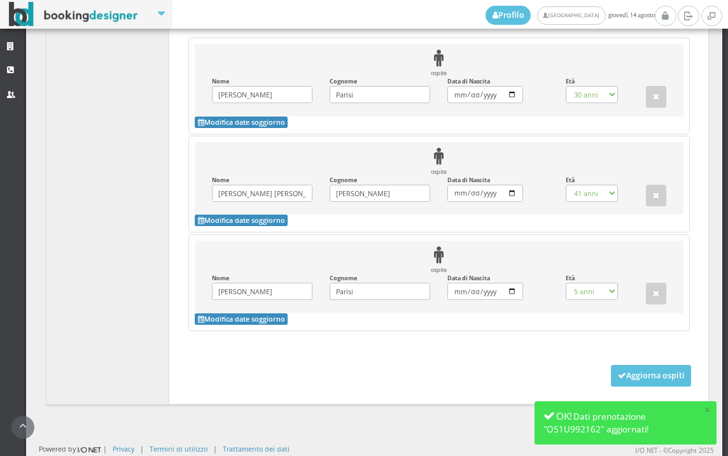
select select "44"
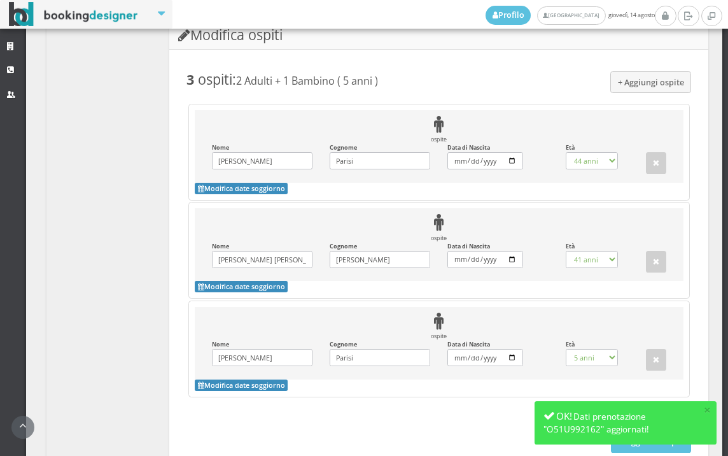
scroll to position [1170, 0]
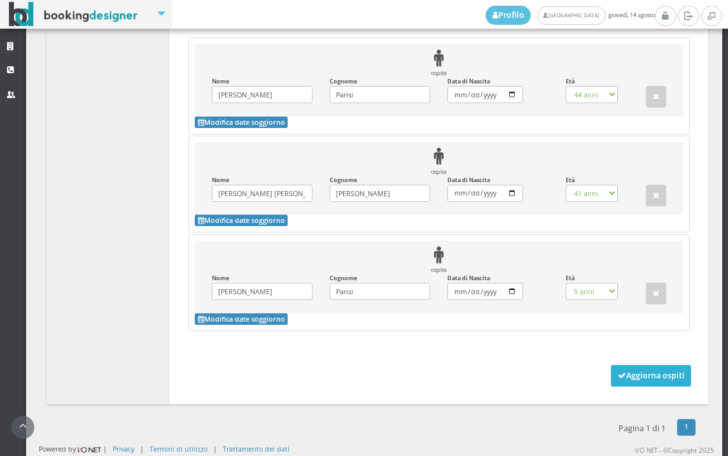
click at [630, 366] on button "Aggiorna ospiti" at bounding box center [651, 376] width 81 height 22
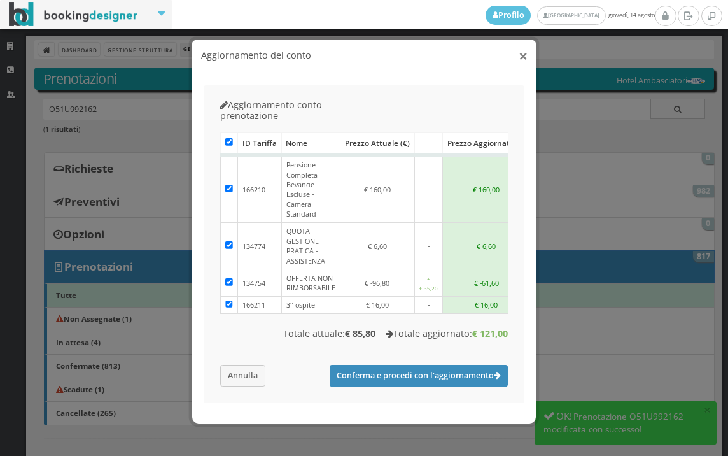
click at [526, 57] on button "×" at bounding box center [523, 56] width 9 height 16
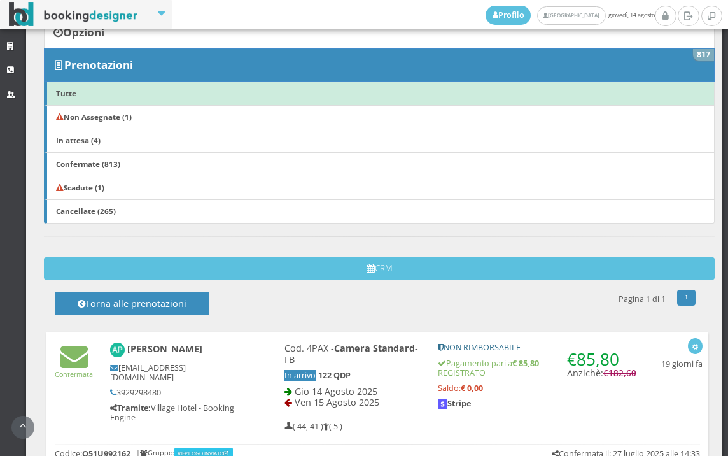
scroll to position [424, 0]
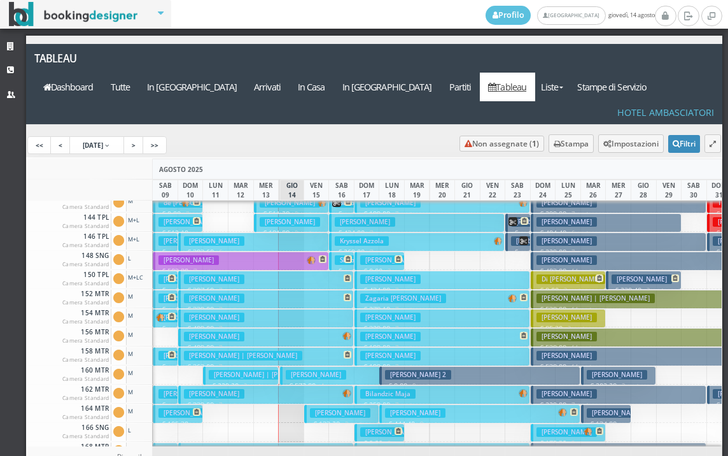
scroll to position [446, 0]
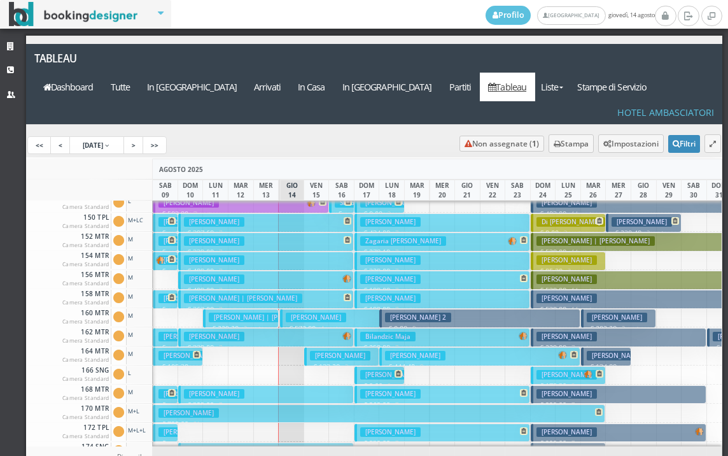
click at [229, 255] on h3 "[PERSON_NAME]" at bounding box center [214, 260] width 60 height 10
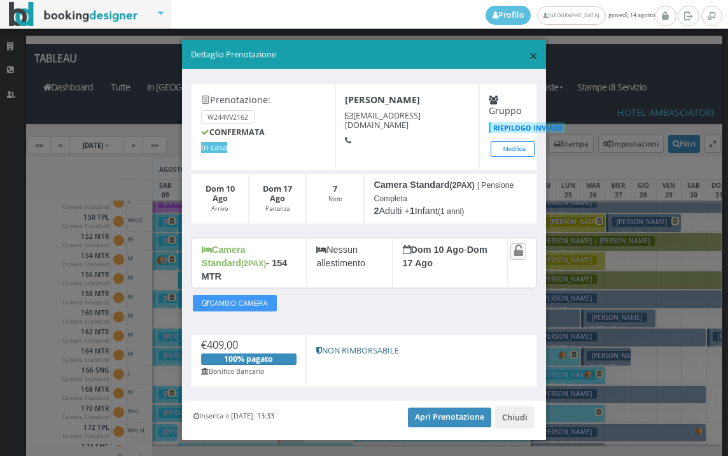
click at [529, 57] on span "×" at bounding box center [533, 56] width 9 height 22
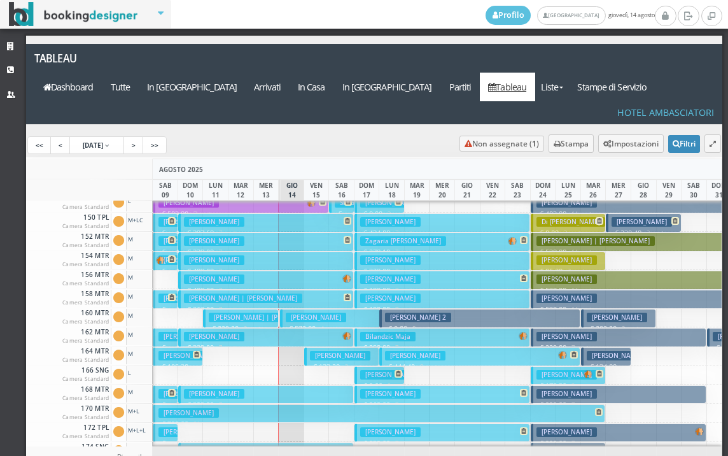
click at [206, 236] on h3 "[PERSON_NAME]" at bounding box center [214, 241] width 60 height 10
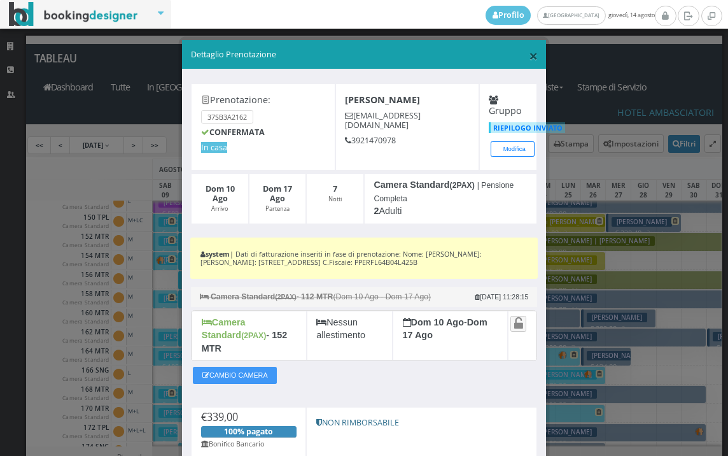
click at [529, 59] on span "×" at bounding box center [533, 56] width 9 height 22
